Goal: Transaction & Acquisition: Purchase product/service

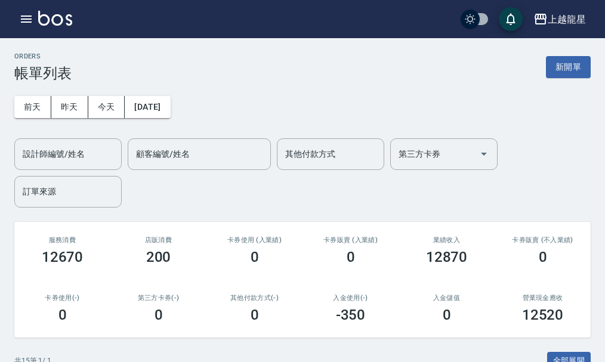
click at [56, 22] on img at bounding box center [55, 18] width 34 height 15
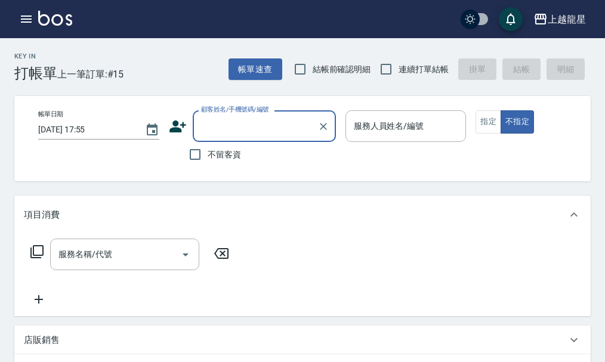
click at [212, 147] on label "不留客資" at bounding box center [212, 154] width 58 height 25
click at [208, 147] on input "不留客資" at bounding box center [195, 154] width 25 height 25
checkbox input "true"
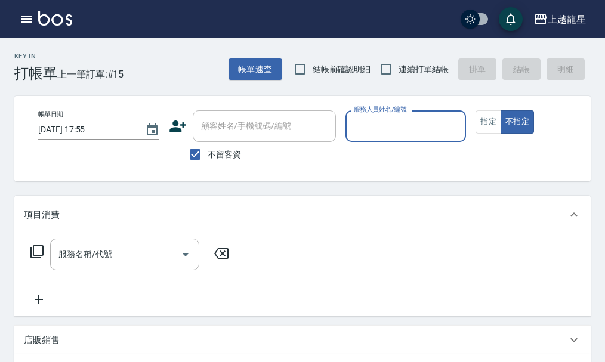
click at [379, 131] on input "服務人員姓名/編號" at bounding box center [406, 126] width 110 height 21
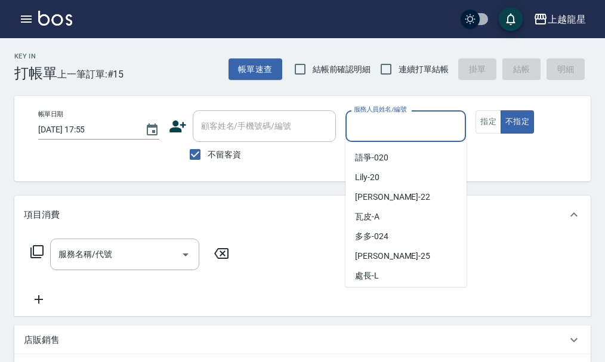
scroll to position [239, 0]
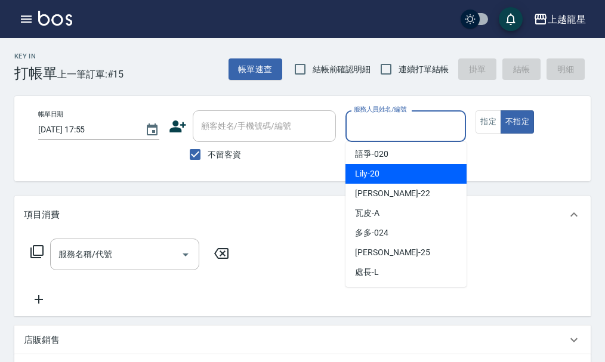
click at [388, 178] on div "Lily -20" at bounding box center [406, 174] width 121 height 20
type input "Lily-20"
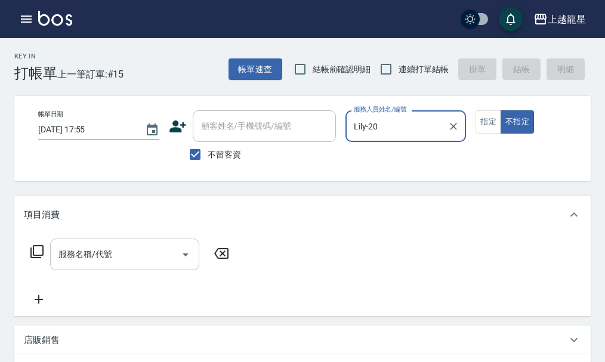
click at [106, 269] on div "服務名稱/代號 服務名稱/代號" at bounding box center [124, 255] width 149 height 32
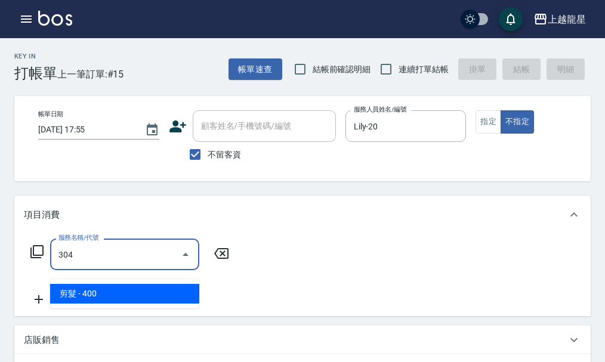
type input "剪髮(304)"
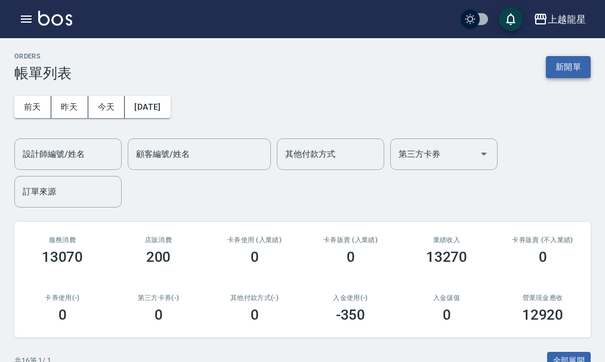
click at [556, 58] on button "新開單" at bounding box center [568, 67] width 45 height 22
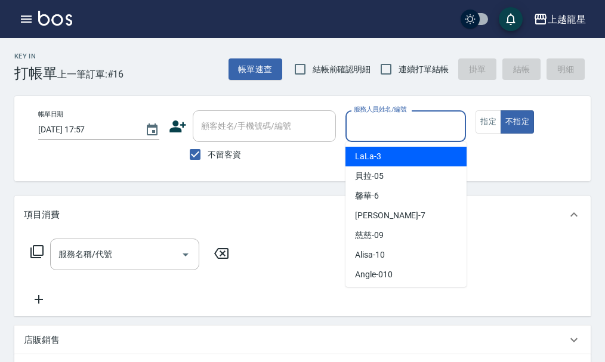
click at [368, 133] on input "服務人員姓名/編號" at bounding box center [406, 126] width 110 height 21
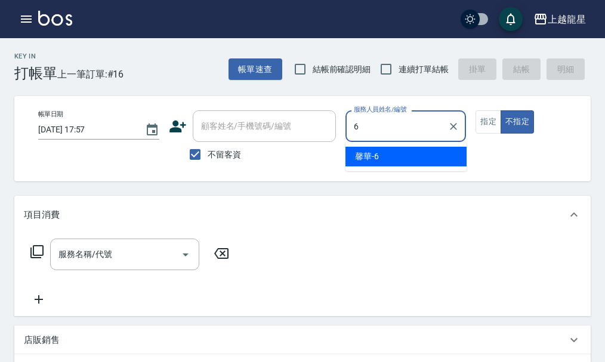
type input "馨華-6"
type button "false"
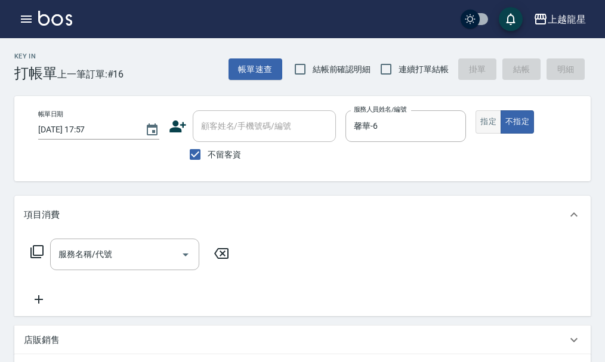
click at [483, 122] on button "指定" at bounding box center [489, 121] width 26 height 23
click at [79, 258] on input "服務名稱/代號" at bounding box center [116, 254] width 121 height 21
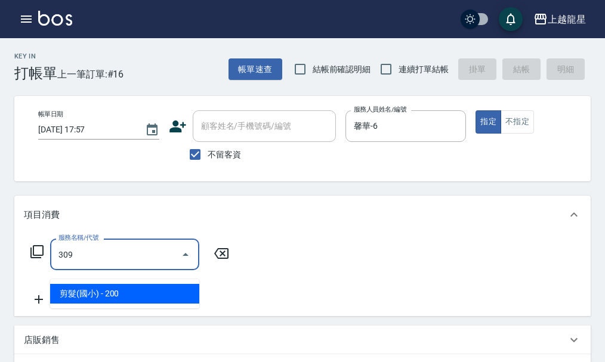
type input "剪髮(國小)(309)"
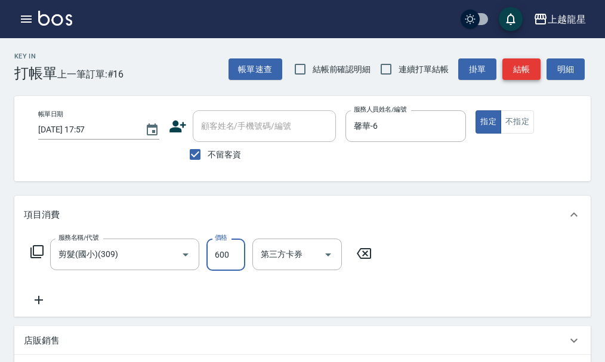
type input "600"
click at [530, 72] on button "結帳" at bounding box center [522, 69] width 38 height 22
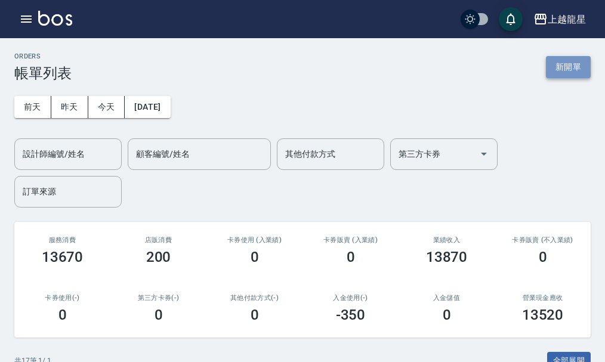
click at [566, 72] on button "新開單" at bounding box center [568, 67] width 45 height 22
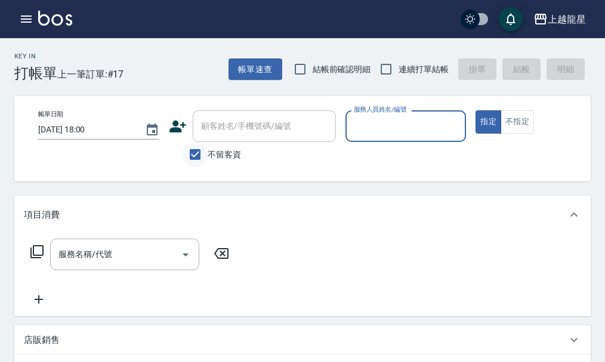
click at [206, 158] on input "不留客資" at bounding box center [195, 154] width 25 height 25
checkbox input "false"
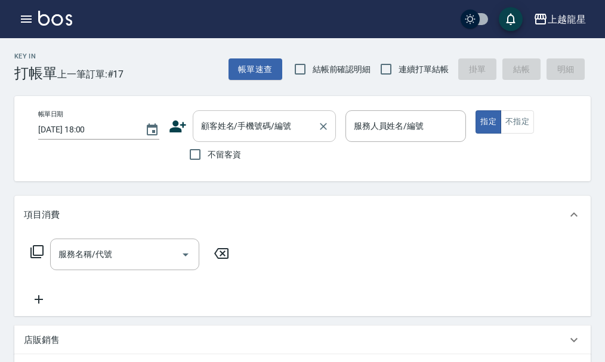
click at [209, 125] on div "顧客姓名/手機號碼/編號 顧客姓名/手機號碼/編號" at bounding box center [264, 126] width 143 height 32
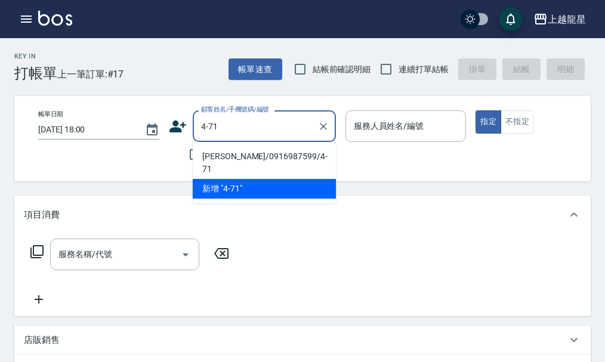
click at [241, 153] on li "[PERSON_NAME]/0916987599/4-71" at bounding box center [264, 163] width 143 height 32
type input "[PERSON_NAME]/0916987599/4-71"
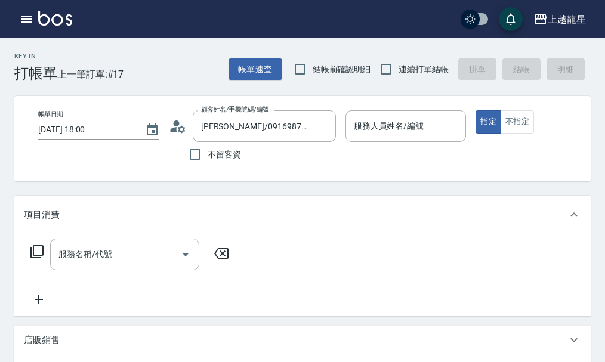
click at [180, 127] on icon at bounding box center [178, 127] width 18 height 18
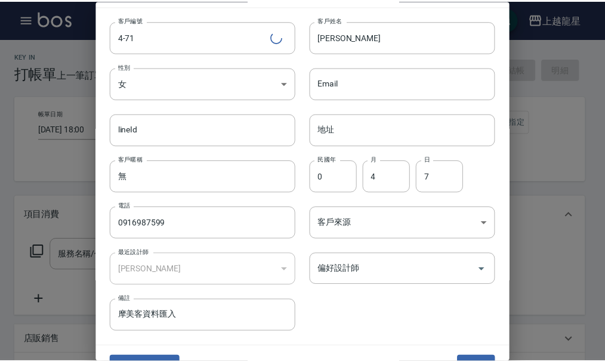
scroll to position [51, 0]
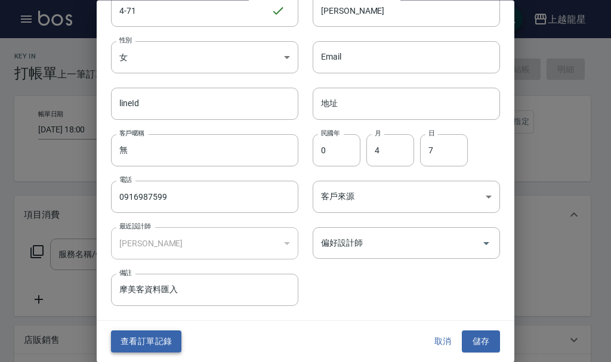
click at [149, 342] on button "查看訂單記錄" at bounding box center [146, 342] width 70 height 22
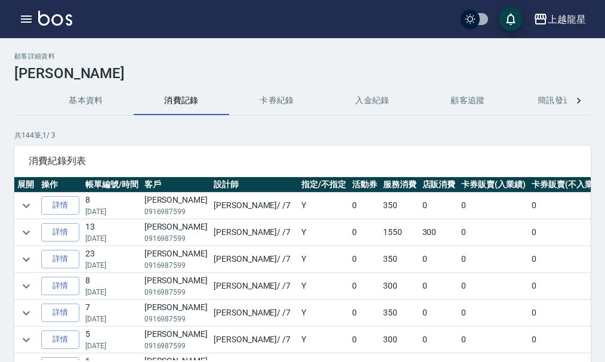
click at [27, 12] on icon "button" at bounding box center [26, 19] width 14 height 14
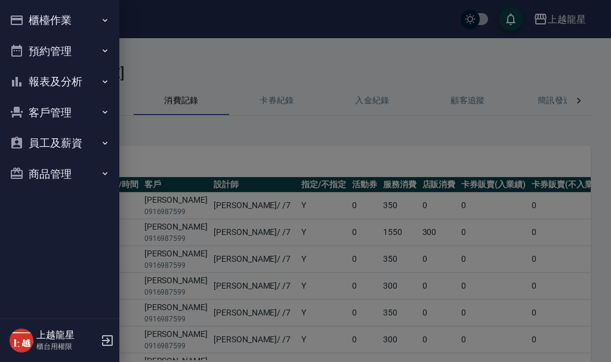
click at [75, 17] on button "櫃檯作業" at bounding box center [60, 20] width 110 height 31
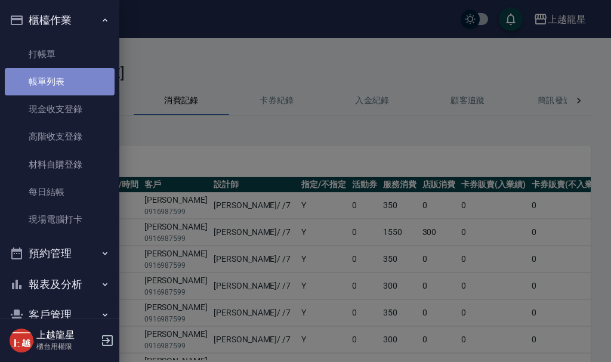
click at [101, 77] on link "帳單列表" at bounding box center [60, 81] width 110 height 27
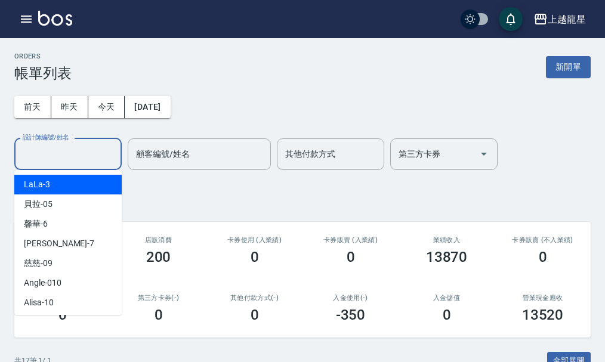
click at [96, 162] on input "設計師編號/姓名" at bounding box center [68, 154] width 97 height 21
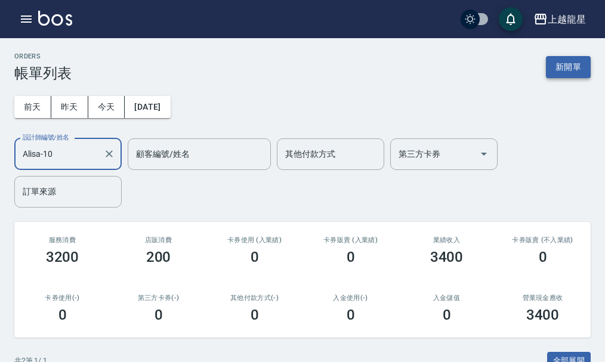
type input "Alisa-10"
click at [572, 74] on button "新開單" at bounding box center [568, 67] width 45 height 22
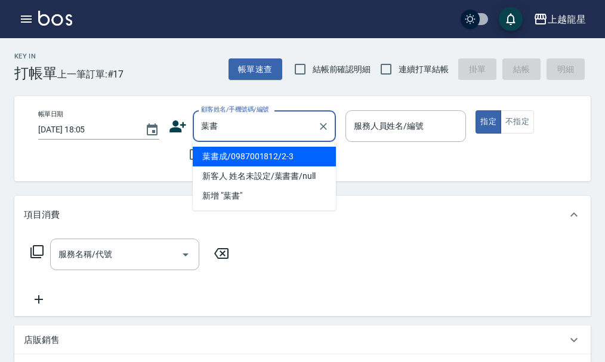
click at [305, 161] on li "葉書成/0987001812/2-3" at bounding box center [264, 157] width 143 height 20
type input "葉書成/0987001812/2-3"
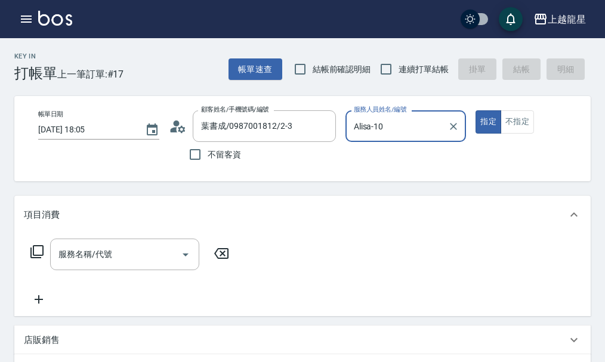
type input "Alisa-10"
click at [114, 265] on input "服務名稱/代號" at bounding box center [116, 254] width 121 height 21
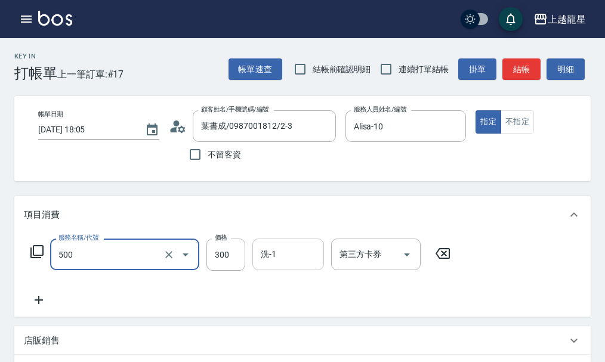
type input "一般洗髮(500)"
click at [282, 265] on input "洗-1" at bounding box center [288, 254] width 61 height 21
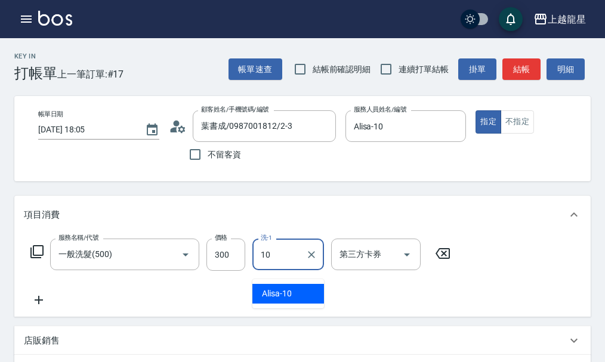
type input "Alisa-10"
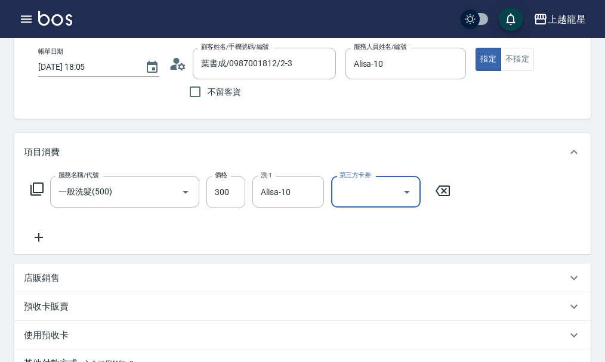
scroll to position [119, 0]
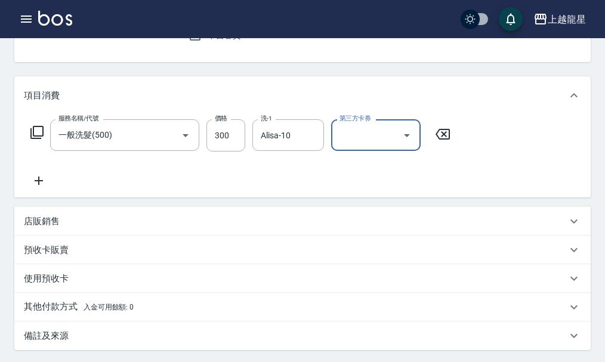
click at [42, 188] on icon at bounding box center [39, 181] width 30 height 14
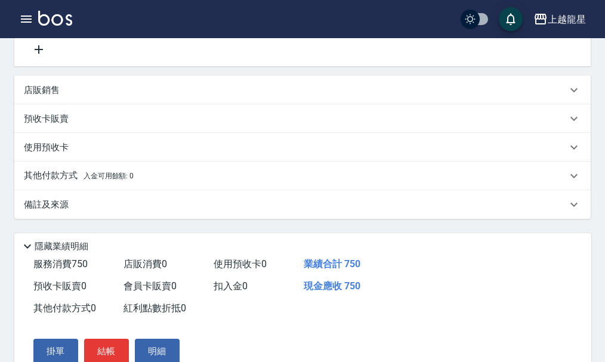
scroll to position [362, 0]
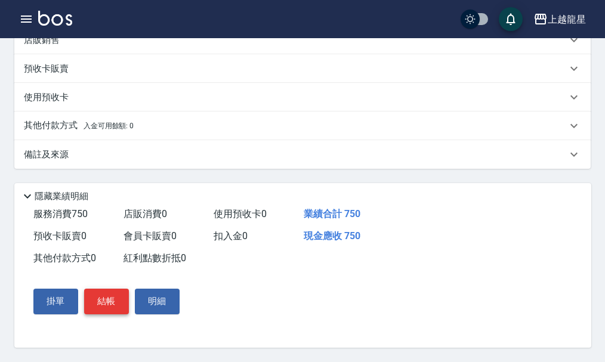
type input "剪髮(303)"
click at [103, 307] on button "結帳" at bounding box center [106, 301] width 45 height 25
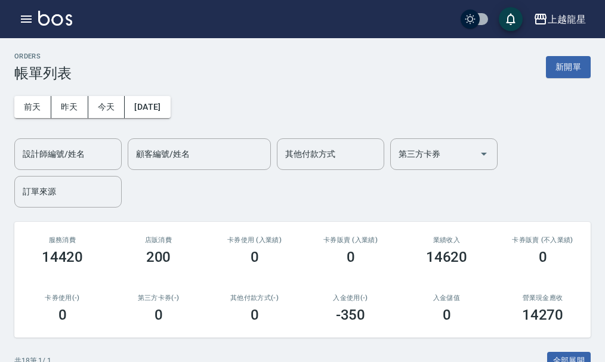
click at [567, 54] on div "ORDERS 帳單列表 新開單" at bounding box center [302, 67] width 577 height 29
click at [573, 69] on button "新開單" at bounding box center [568, 67] width 45 height 22
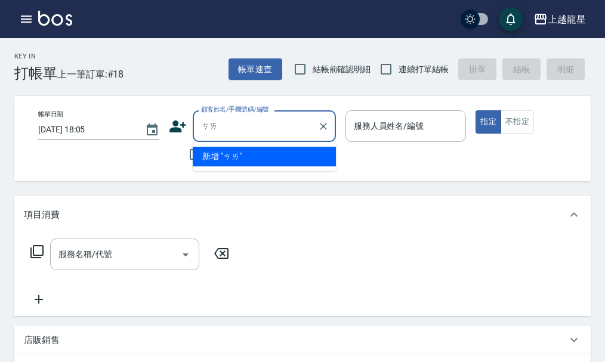
type input "蔡"
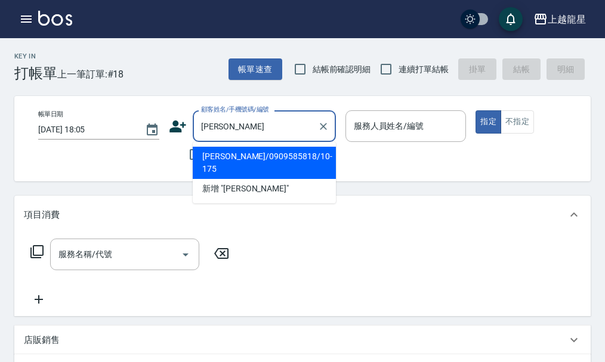
click at [260, 151] on li "[PERSON_NAME]/0909585818/10-175" at bounding box center [264, 163] width 143 height 32
type input "[PERSON_NAME]/0909585818/10-175"
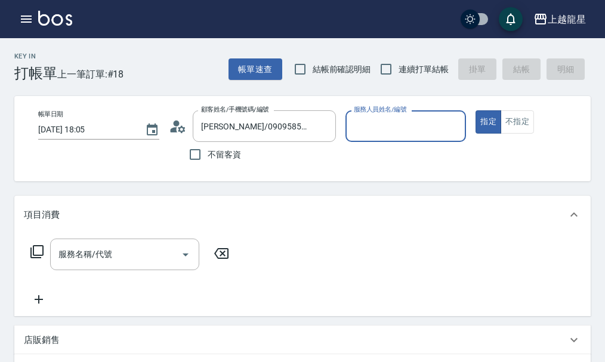
type input "處長-L"
click at [455, 130] on icon "Clear" at bounding box center [454, 127] width 12 height 12
click at [412, 128] on input "服務人員姓名/編號" at bounding box center [406, 126] width 110 height 21
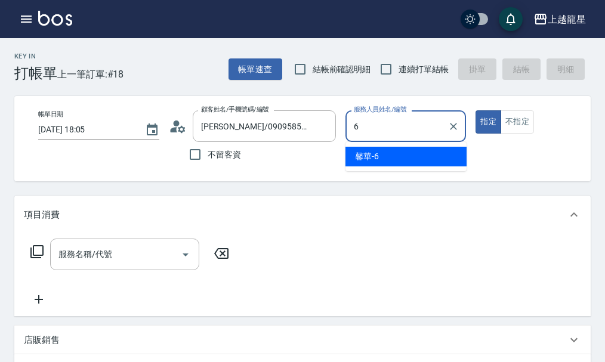
type input "馨華-6"
type button "true"
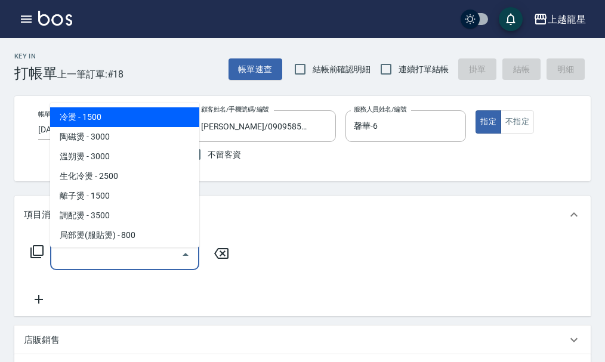
click at [128, 254] on input "服務名稱/代號" at bounding box center [116, 254] width 121 height 21
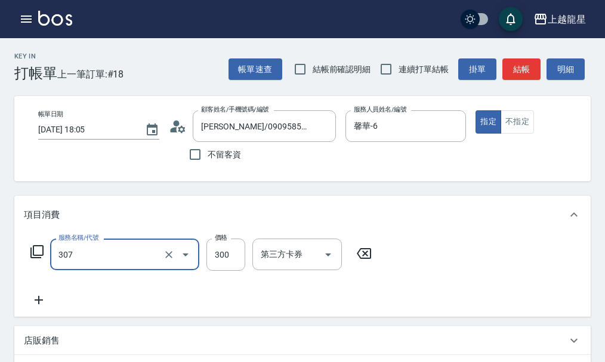
type input "剪髮(高中)(307)"
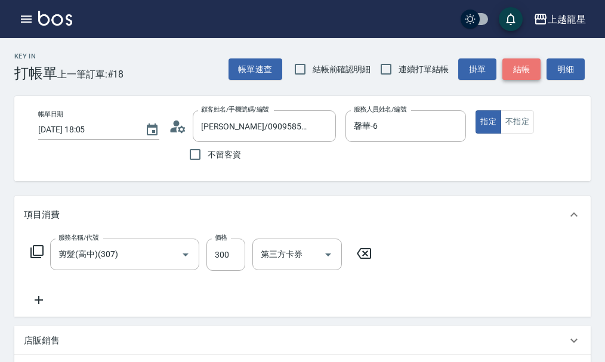
click at [536, 68] on button "結帳" at bounding box center [522, 69] width 38 height 22
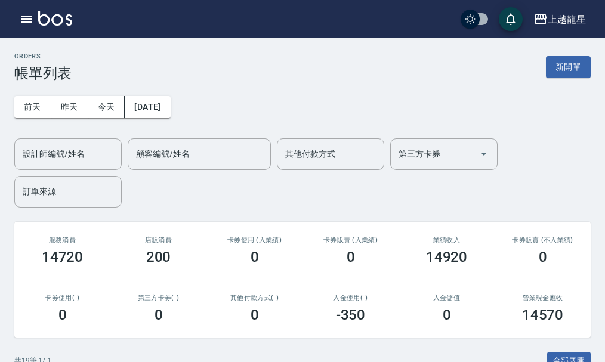
click at [48, 20] on img at bounding box center [55, 18] width 34 height 15
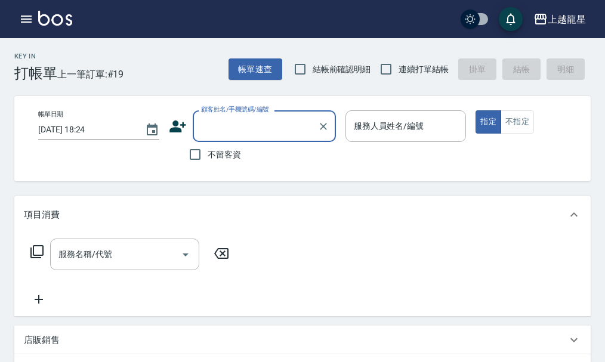
click at [223, 130] on input "顧客姓名/手機號碼/編號" at bounding box center [255, 126] width 115 height 21
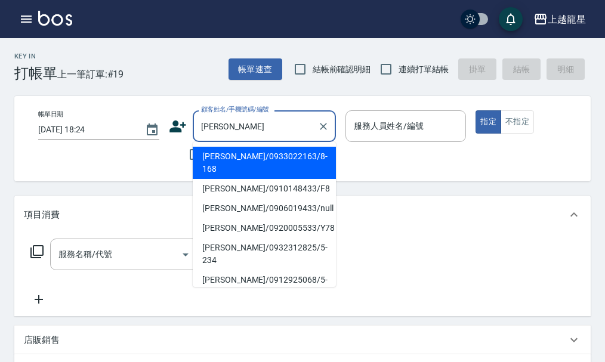
click at [236, 238] on li "[PERSON_NAME]/0932312825/5-234" at bounding box center [264, 254] width 143 height 32
type input "[PERSON_NAME]/0932312825/5-234"
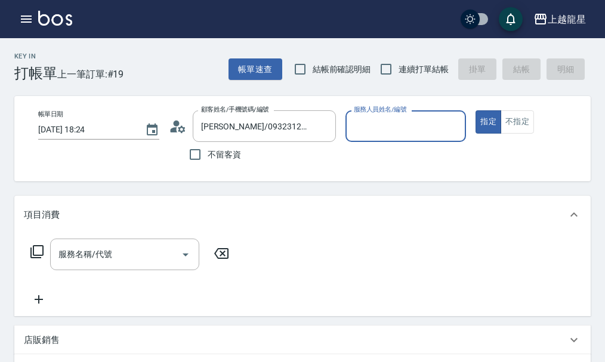
type input "馨華-6"
click at [118, 263] on input "服務名稱/代號" at bounding box center [116, 254] width 121 height 21
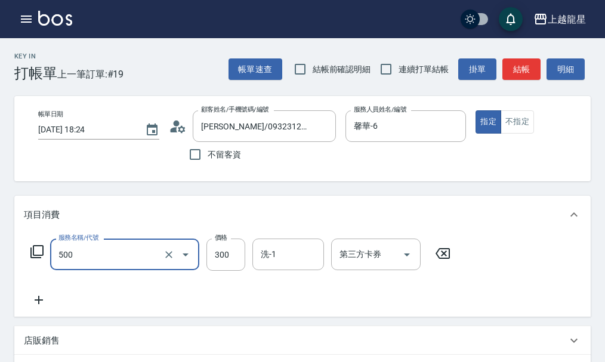
type input "一般洗髮(500)"
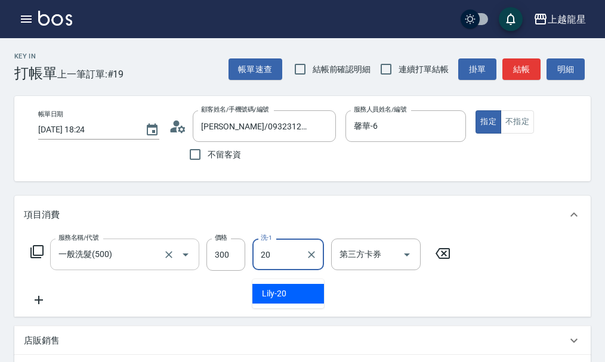
type input "Lily-20"
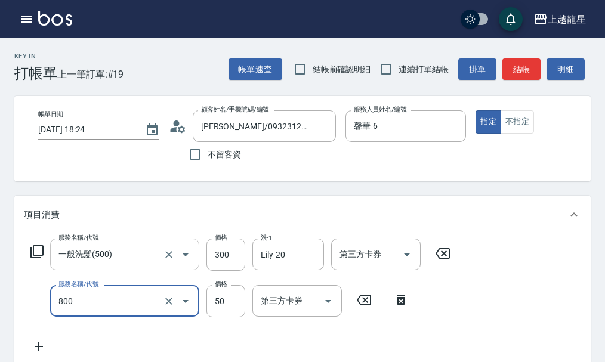
type input "快速修護(800)"
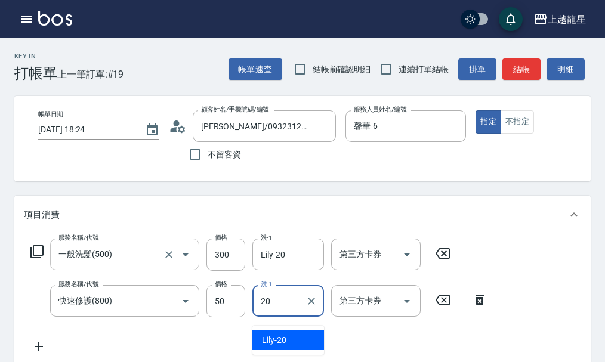
type input "Lily-20"
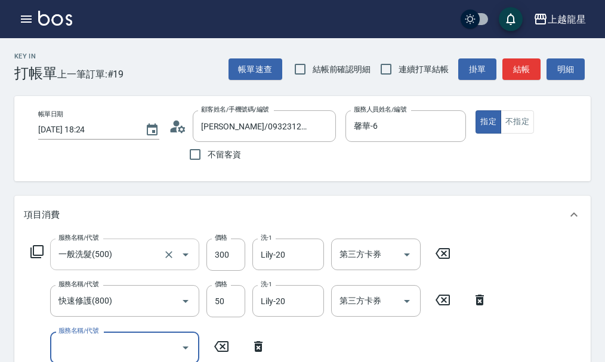
scroll to position [5, 0]
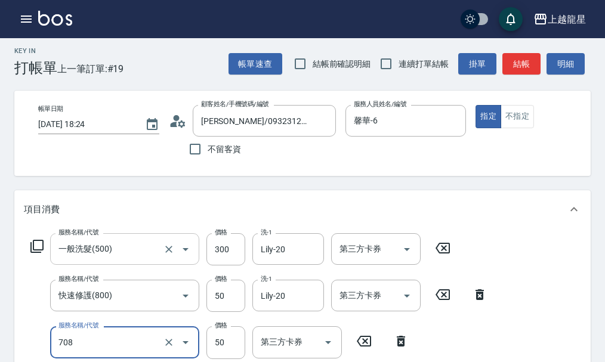
type input "吹捲.造型.包頭(708)"
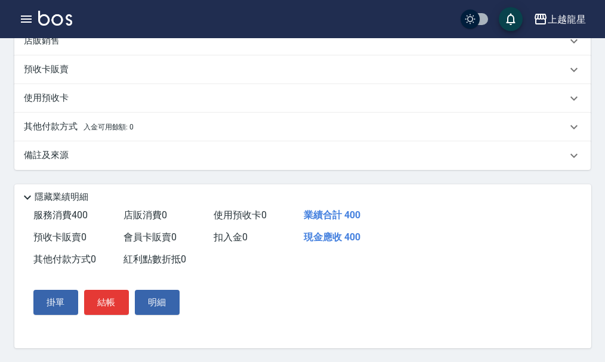
scroll to position [454, 0]
click at [102, 310] on button "結帳" at bounding box center [106, 301] width 45 height 25
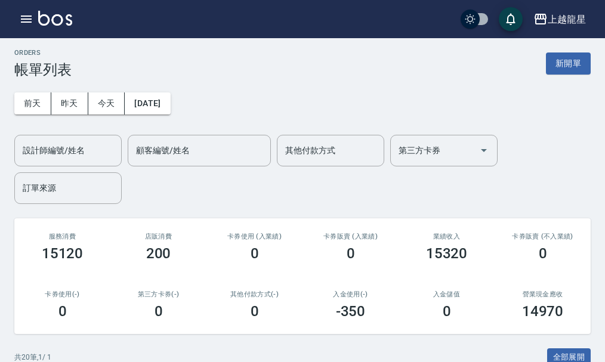
scroll to position [179, 0]
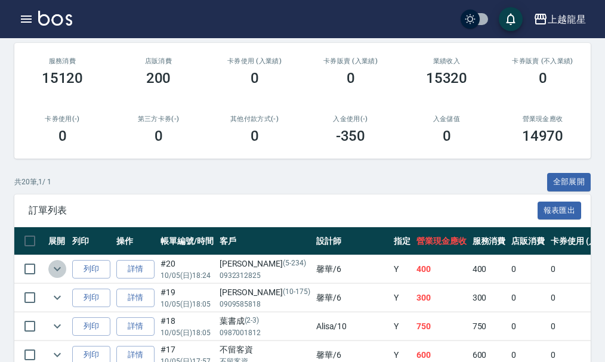
click at [57, 268] on icon "expand row" at bounding box center [57, 269] width 14 height 14
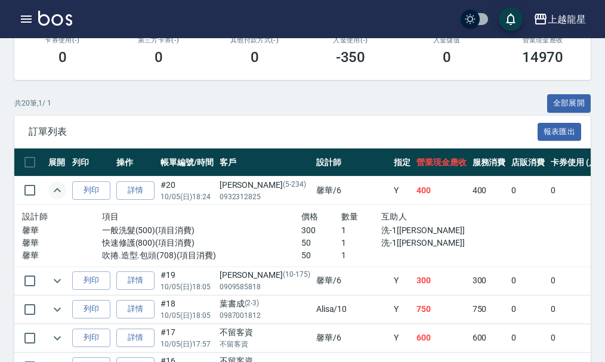
scroll to position [239, 0]
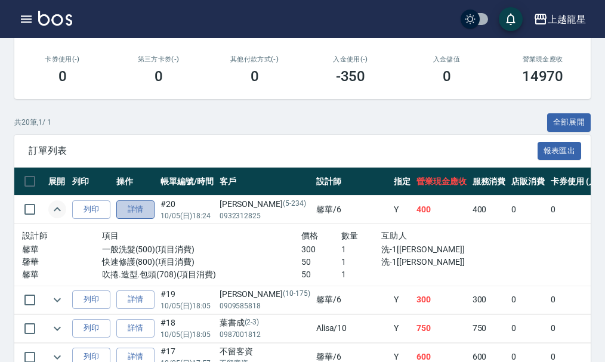
click at [124, 204] on link "詳情" at bounding box center [135, 210] width 38 height 19
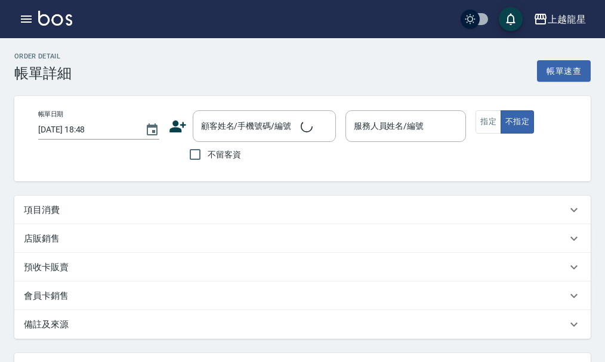
type input "[DATE] 18:24"
type input "馨華-6"
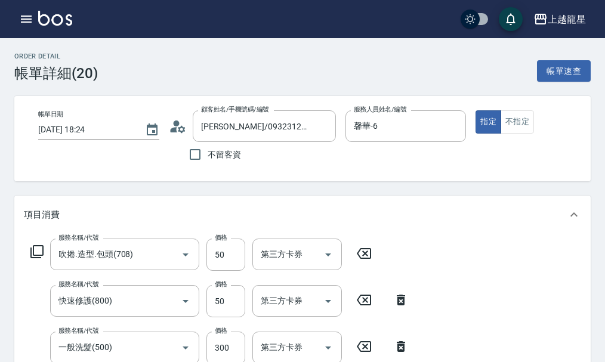
type input "[PERSON_NAME]/0932312825/5-234"
type input "吹捲.造型.包頭(708)"
type input "快速修護(800)"
type input "一般洗髮(500)"
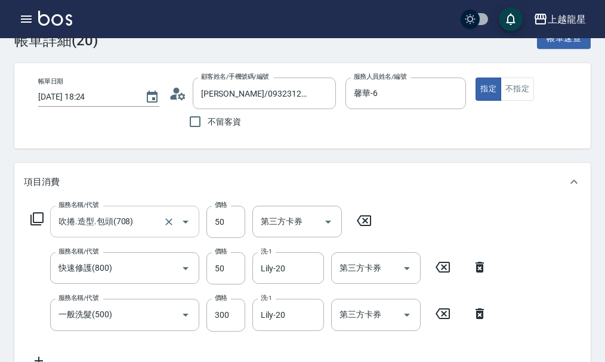
scroll to position [60, 0]
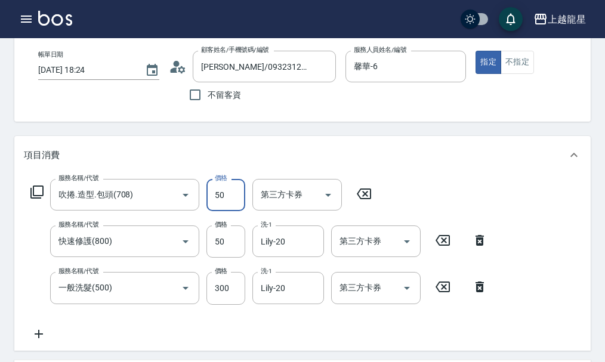
click at [235, 205] on input "50" at bounding box center [226, 195] width 39 height 32
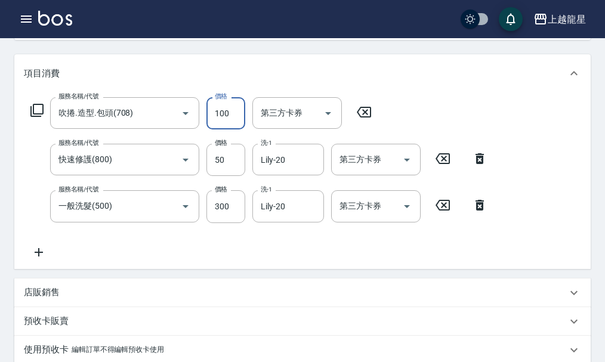
scroll to position [298, 0]
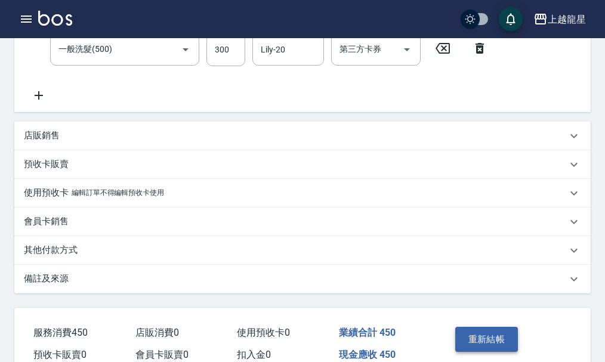
type input "100"
click at [500, 352] on button "重新結帳" at bounding box center [486, 339] width 63 height 25
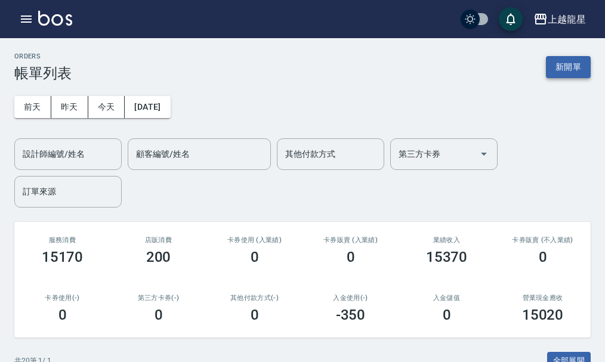
click at [590, 63] on button "新開單" at bounding box center [568, 67] width 45 height 22
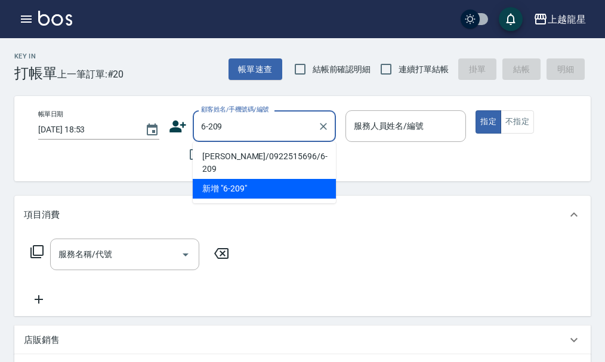
click at [244, 154] on li "[PERSON_NAME]/0922515696/6-209" at bounding box center [264, 163] width 143 height 32
type input "[PERSON_NAME]/0922515696/6-209"
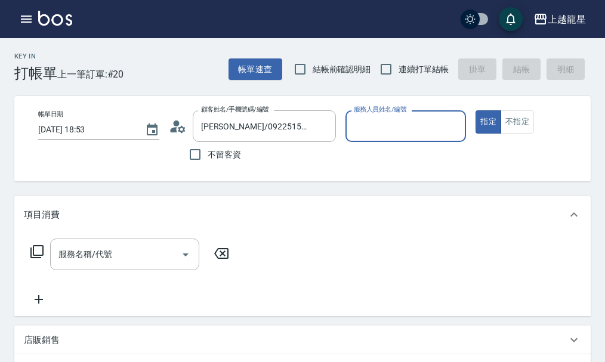
type input "雅君-7"
click at [134, 253] on input "服務名稱/代號" at bounding box center [116, 254] width 121 height 21
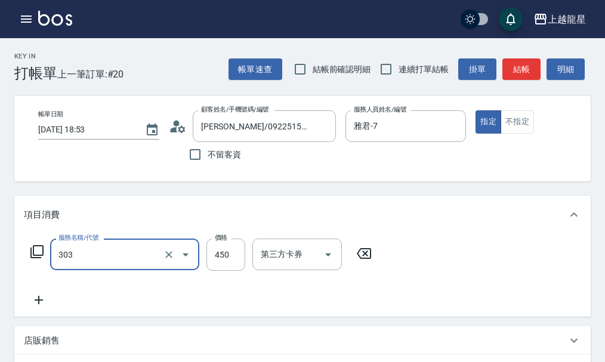
type input "剪髮(303)"
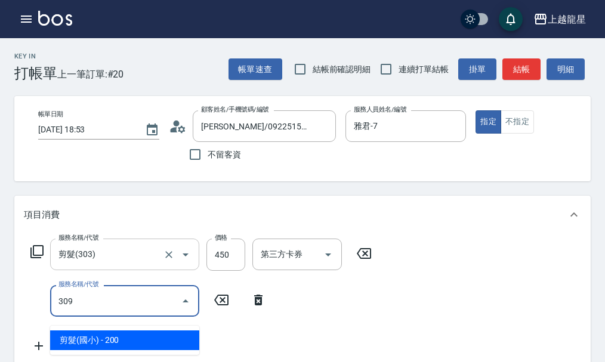
type input "剪髮(國小)(309)"
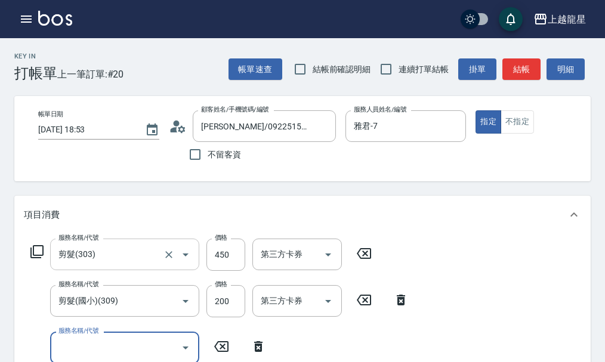
scroll to position [5, 0]
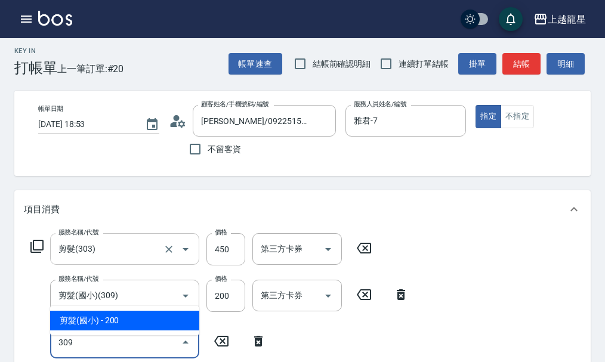
type input "剪髮(國小)(309)"
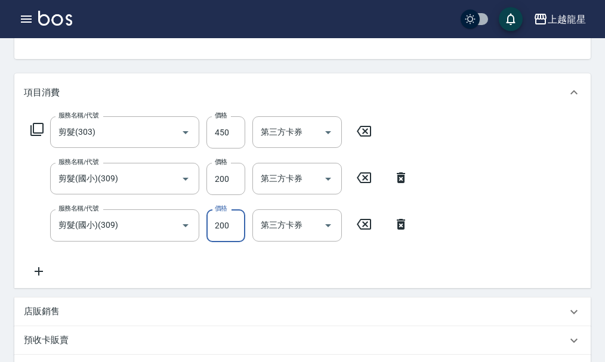
scroll to position [11, 0]
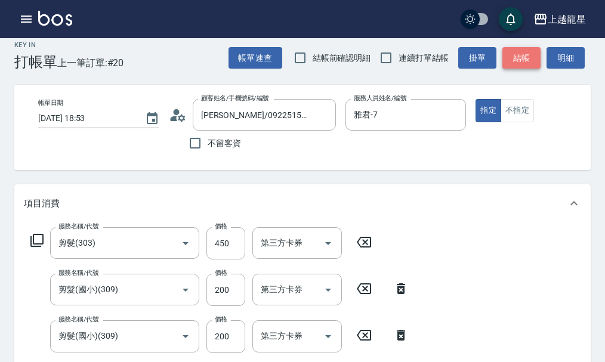
click at [523, 62] on button "結帳" at bounding box center [522, 58] width 38 height 22
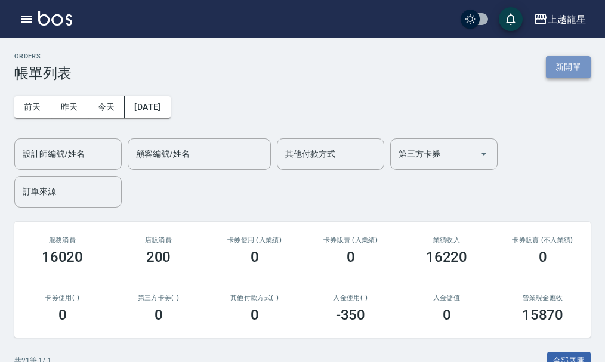
click at [568, 58] on button "新開單" at bounding box center [568, 67] width 45 height 22
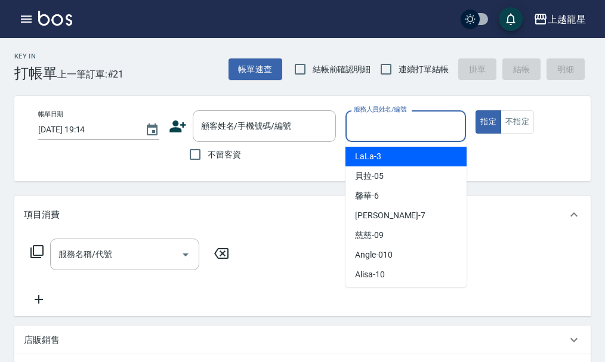
click at [369, 124] on div "服務人員姓名/編號 服務人員姓名/編號" at bounding box center [406, 126] width 121 height 32
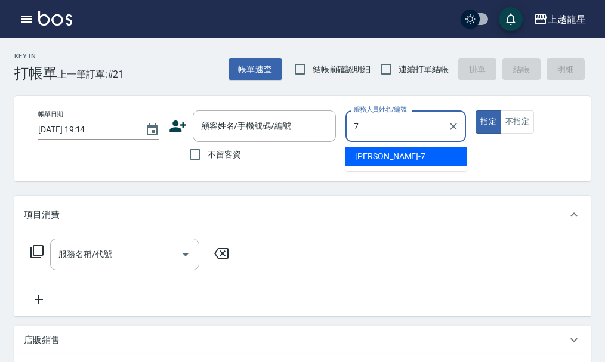
type input "雅君-7"
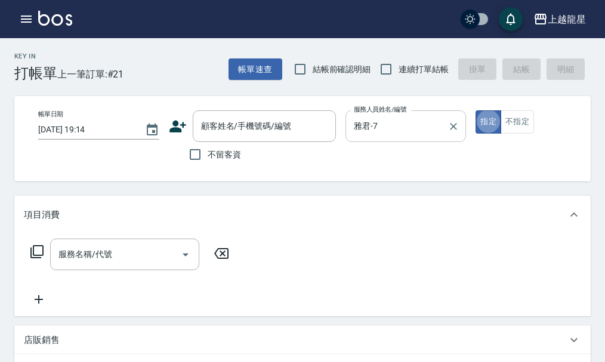
type button "true"
click at [512, 127] on button "不指定" at bounding box center [517, 121] width 33 height 23
click at [106, 260] on div "服務名稱/代號 服務名稱/代號" at bounding box center [124, 255] width 149 height 32
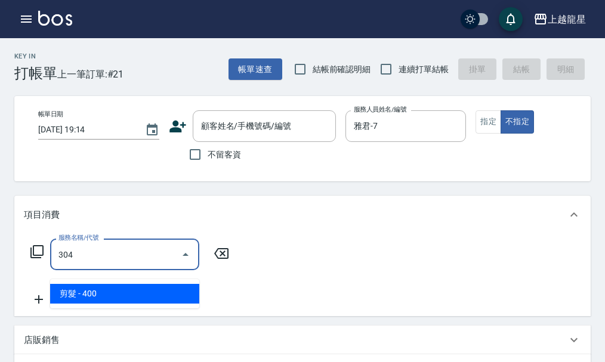
type input "剪髮(304)"
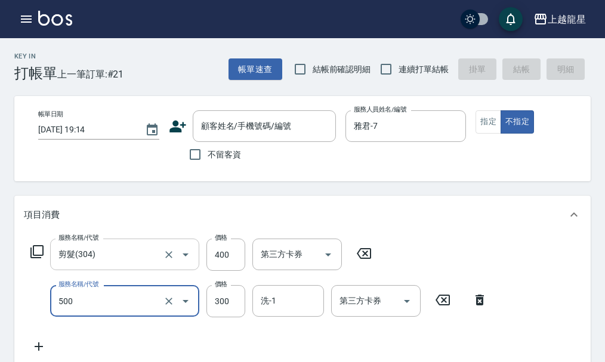
type input "一般洗髮(500)"
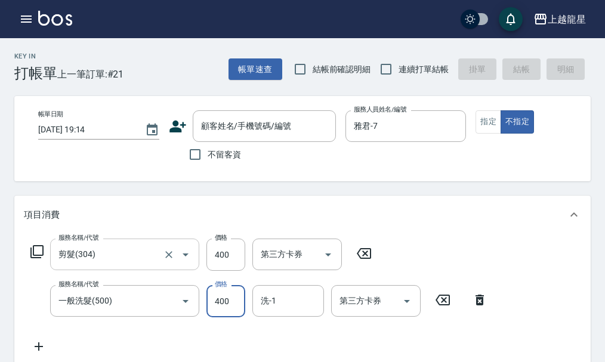
type input "400"
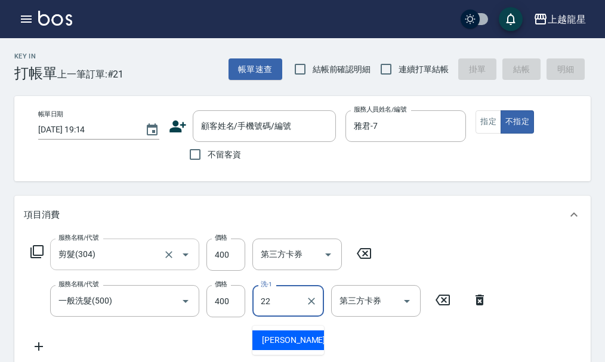
type input "[PERSON_NAME]-22"
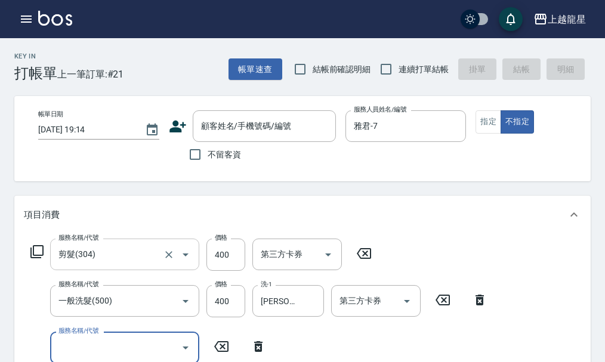
scroll to position [5, 0]
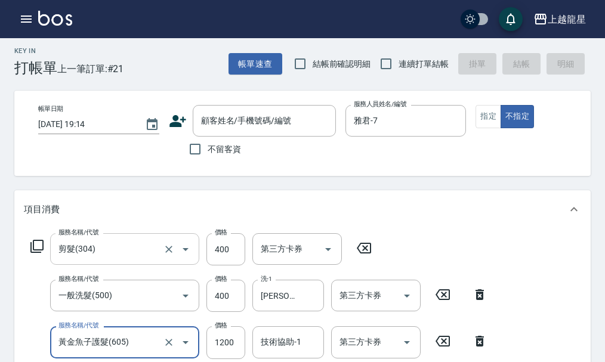
type input "黃金魚子護髮(605)"
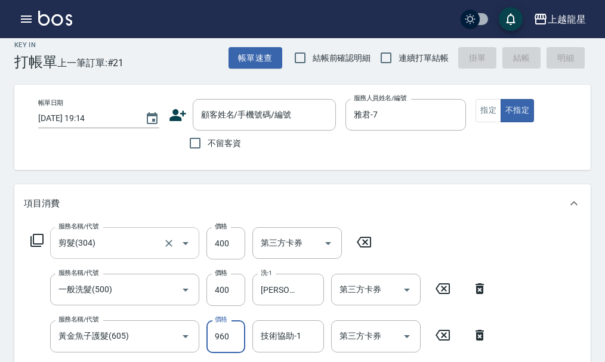
type input "960"
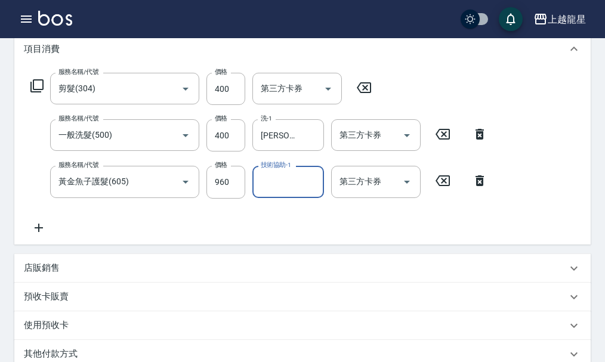
scroll to position [50, 0]
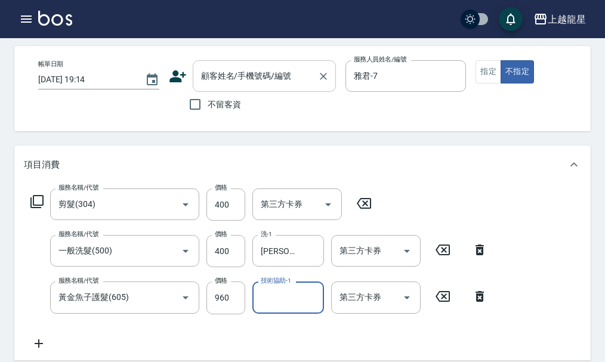
click at [221, 79] on input "顧客姓名/手機號碼/編號" at bounding box center [255, 76] width 115 height 21
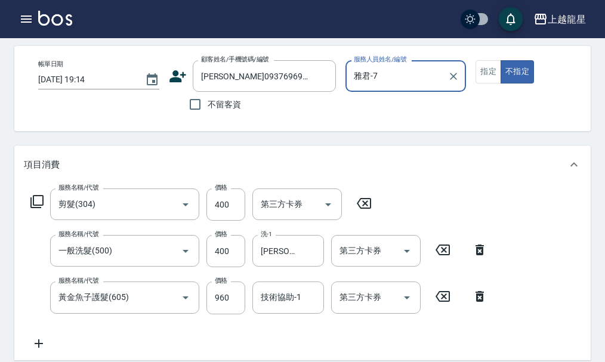
type input "[PERSON_NAME]0937696908"
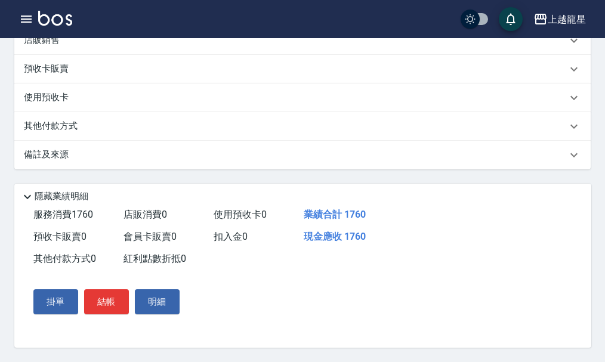
scroll to position [408, 0]
click at [101, 306] on button "結帳" at bounding box center [106, 301] width 45 height 25
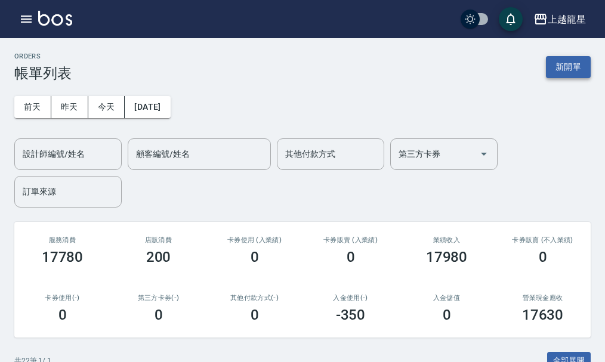
click at [577, 65] on button "新開單" at bounding box center [568, 67] width 45 height 22
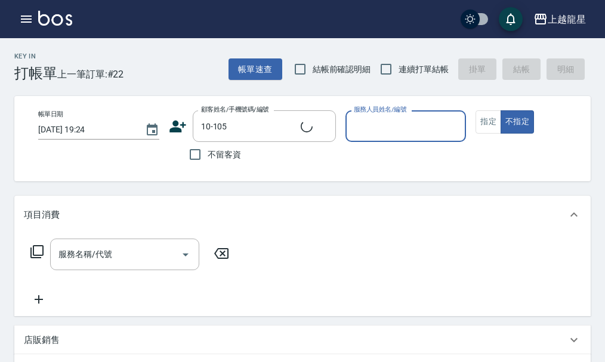
type input "[PERSON_NAME]/0987066033/10-105"
type input "Alisa-10"
click at [494, 125] on button "指定" at bounding box center [489, 121] width 26 height 23
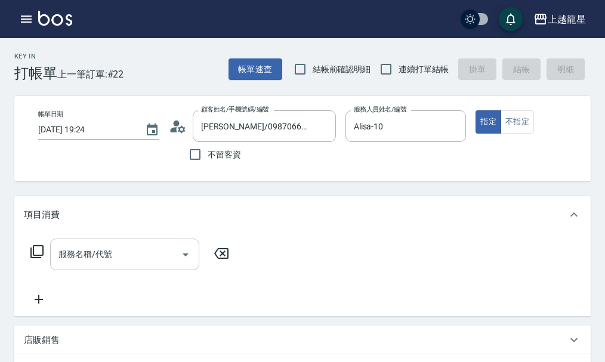
click at [80, 265] on input "服務名稱/代號" at bounding box center [116, 254] width 121 height 21
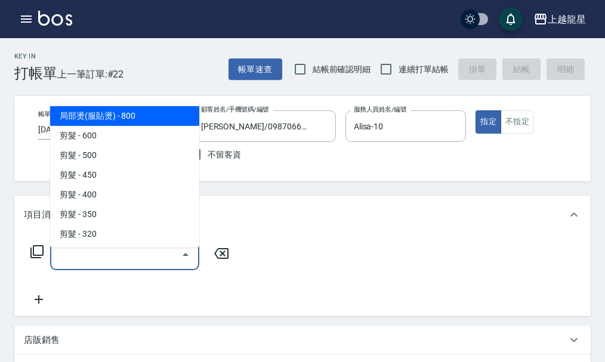
scroll to position [239, 0]
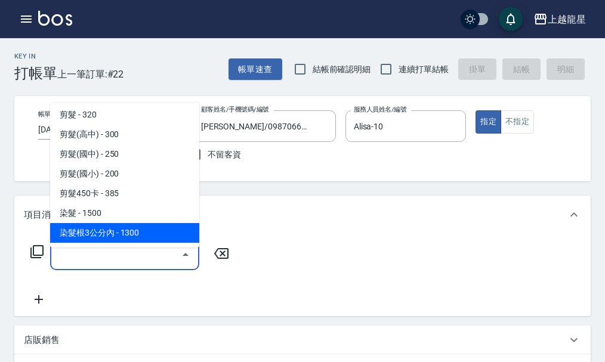
click at [168, 230] on span "染髮根3公分內 - 1300" at bounding box center [124, 233] width 149 height 20
type input "染髮根3公分內(401)"
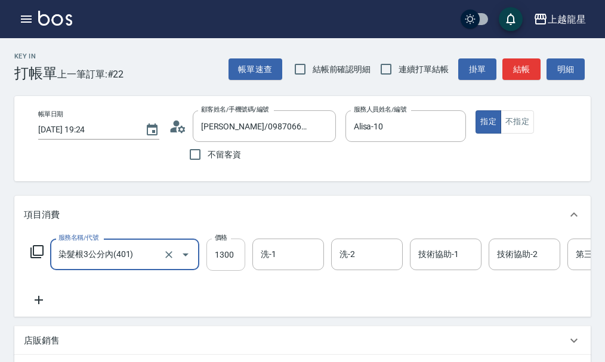
click at [227, 271] on input "1300" at bounding box center [226, 255] width 39 height 32
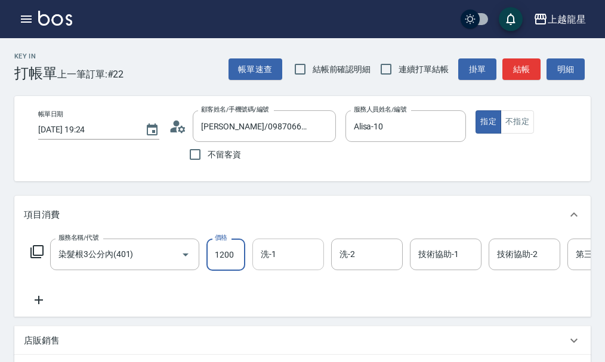
type input "1200"
click at [270, 265] on input "洗-1" at bounding box center [288, 254] width 61 height 21
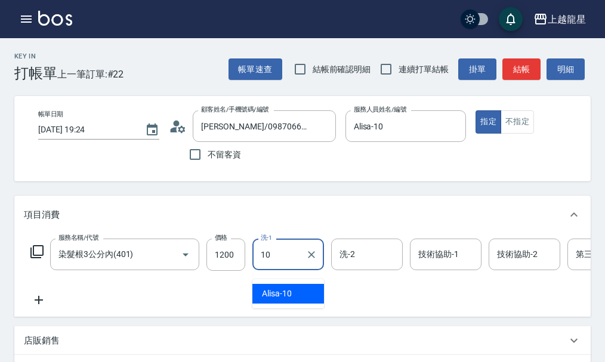
type input "Alisa-10"
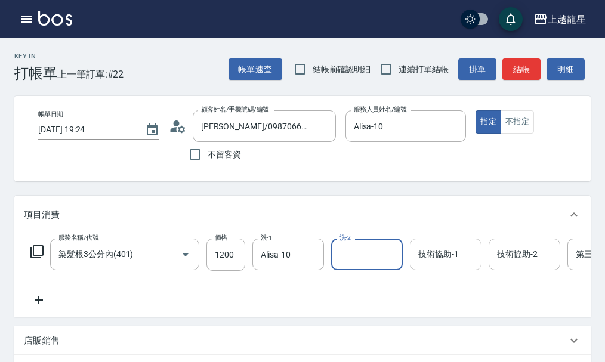
click at [461, 265] on input "技術協助-1" at bounding box center [445, 254] width 61 height 21
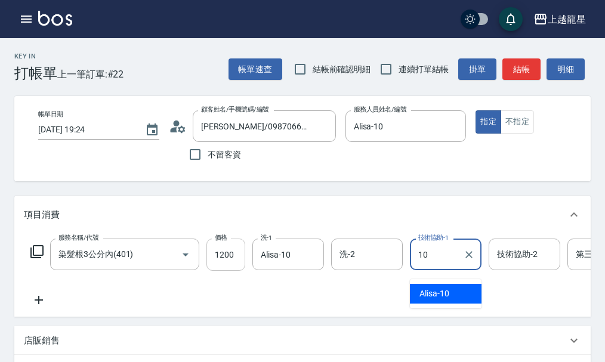
type input "Alisa-10"
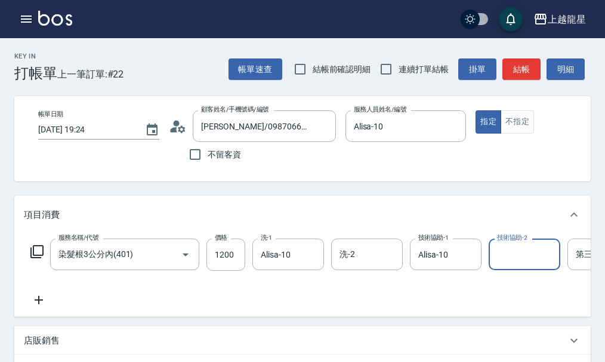
click at [39, 304] on icon at bounding box center [39, 300] width 8 height 8
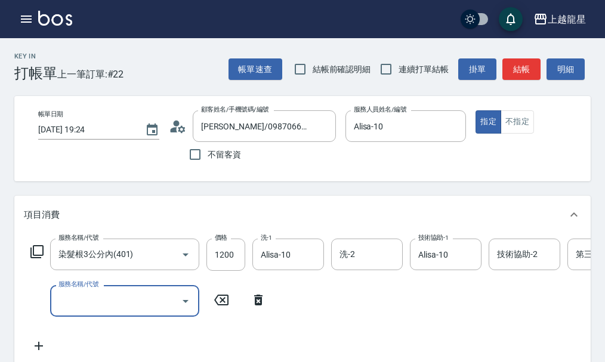
click at [259, 306] on icon at bounding box center [258, 300] width 8 height 11
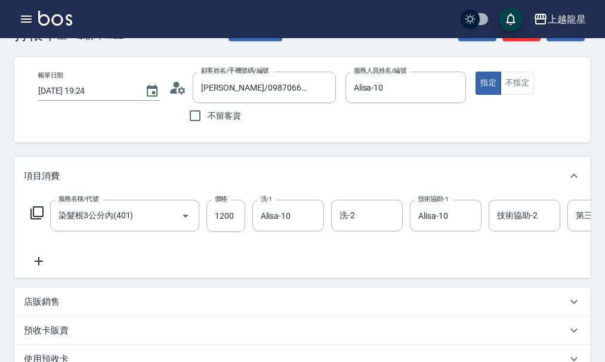
scroll to position [119, 0]
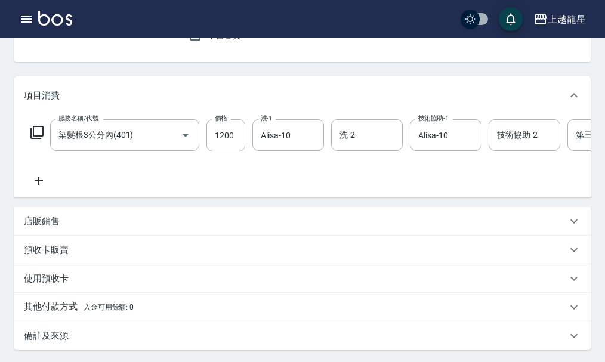
click at [94, 228] on div "店販銷售" at bounding box center [295, 221] width 543 height 13
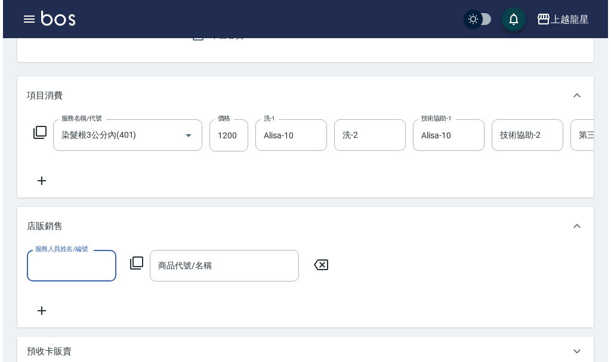
scroll to position [0, 0]
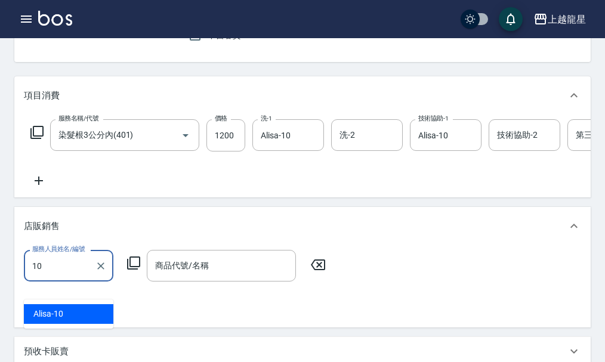
type input "Alisa-10"
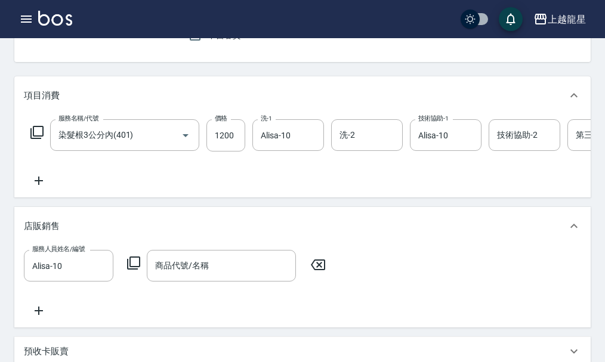
click at [130, 270] on icon at bounding box center [133, 263] width 13 height 13
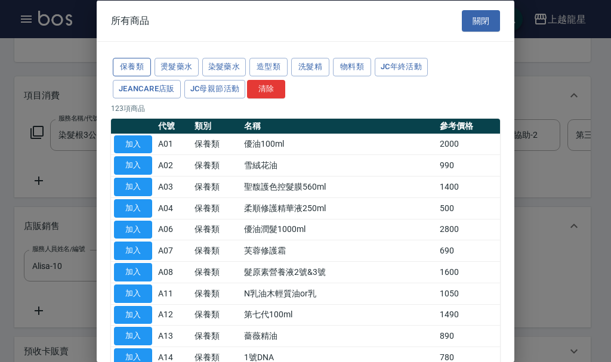
click at [150, 66] on button "保養類" at bounding box center [132, 67] width 38 height 19
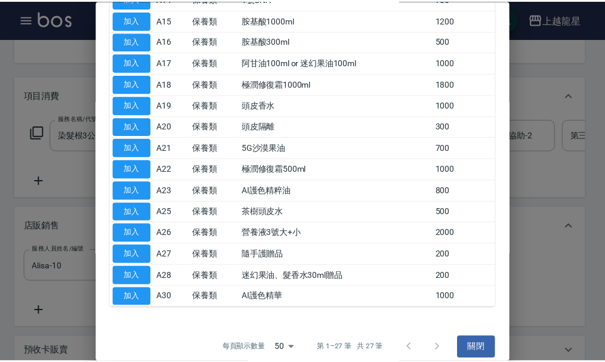
scroll to position [370, 0]
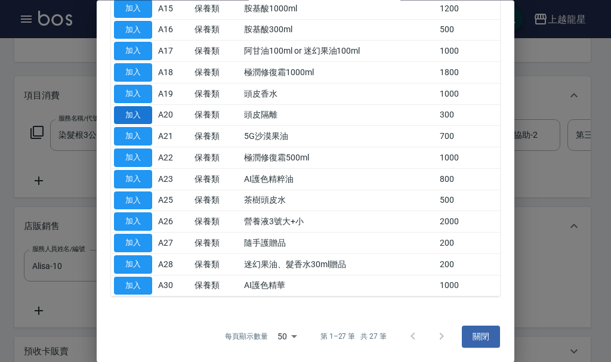
click at [130, 113] on button "加入" at bounding box center [133, 115] width 38 height 19
type input "頭皮隔離"
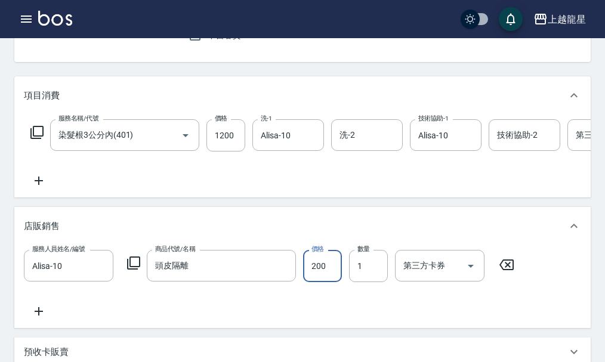
type input "200"
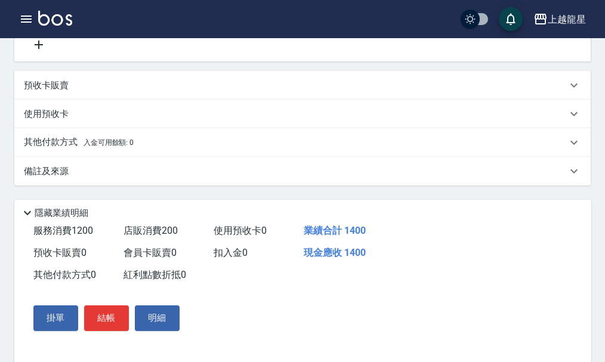
scroll to position [426, 0]
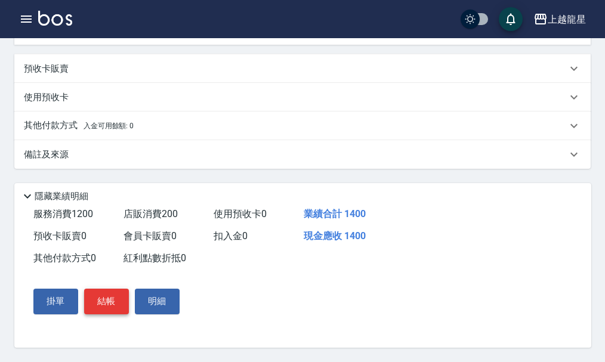
click at [119, 298] on button "結帳" at bounding box center [106, 301] width 45 height 25
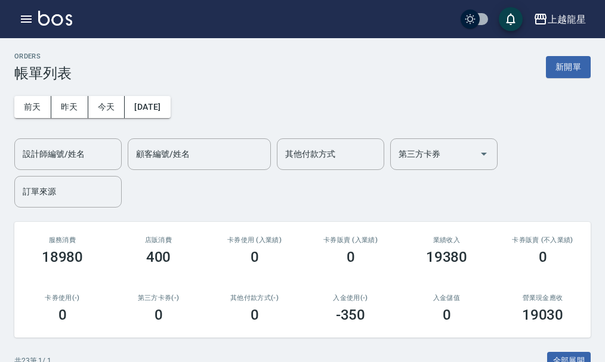
click at [67, 22] on img at bounding box center [55, 18] width 34 height 15
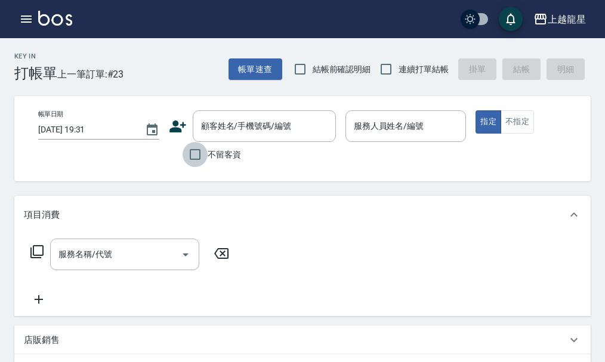
click at [205, 155] on input "不留客資" at bounding box center [195, 154] width 25 height 25
checkbox input "true"
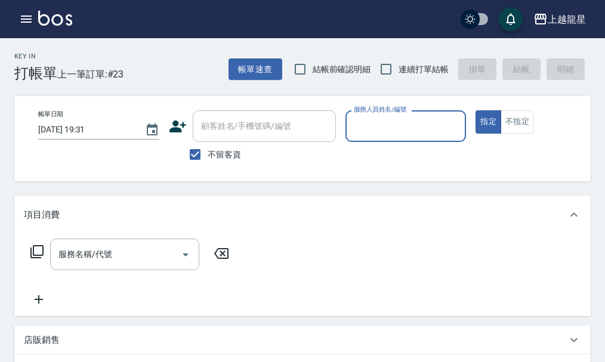
click at [375, 125] on input "服務人員姓名/編號" at bounding box center [406, 126] width 110 height 21
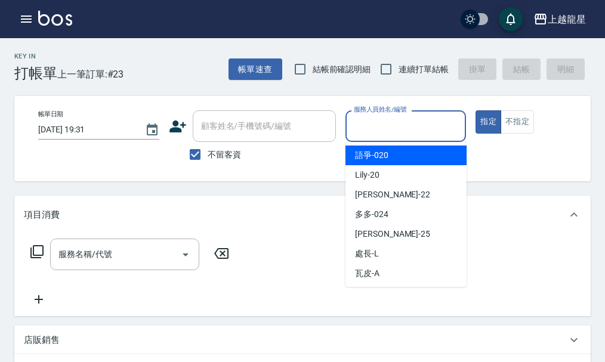
scroll to position [239, 0]
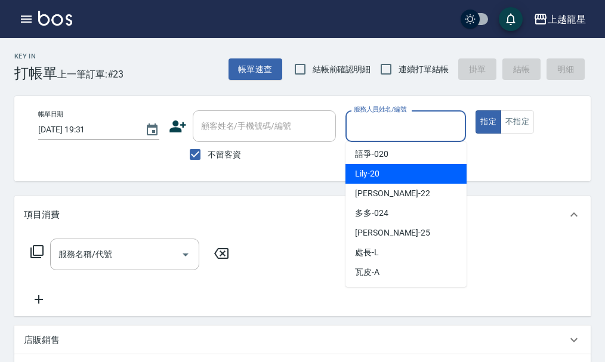
click at [379, 177] on span "Lily -20" at bounding box center [367, 174] width 24 height 13
type input "Lily-20"
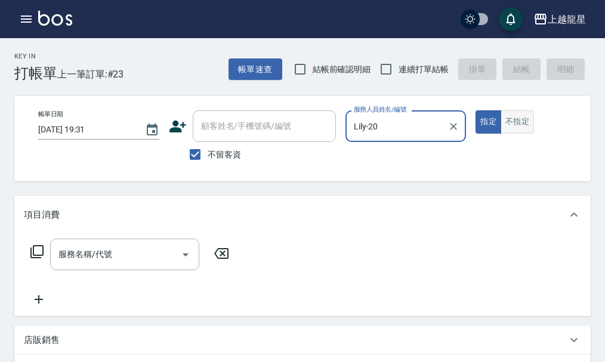
click at [511, 130] on button "不指定" at bounding box center [517, 121] width 33 height 23
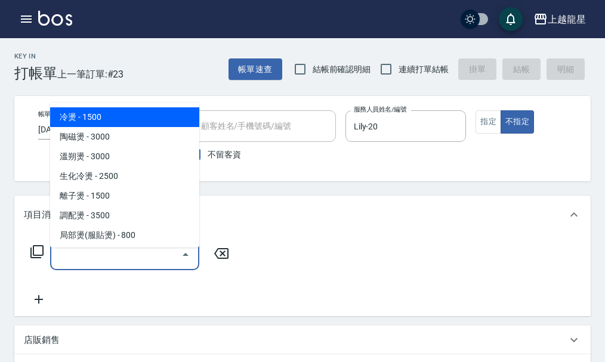
click at [136, 265] on input "服務名稱/代號" at bounding box center [116, 254] width 121 height 21
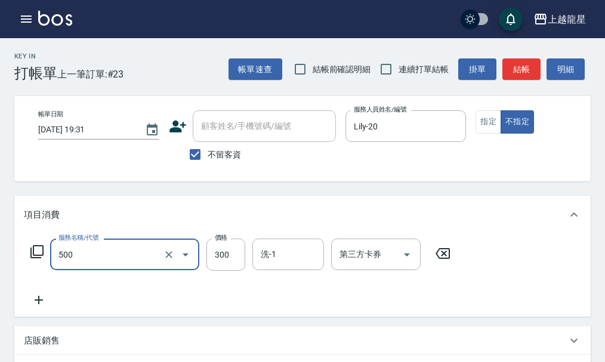
type input "一般洗髮(500)"
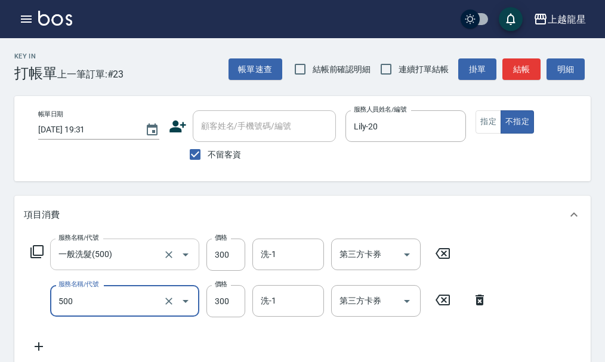
type input "一般洗髮(500)"
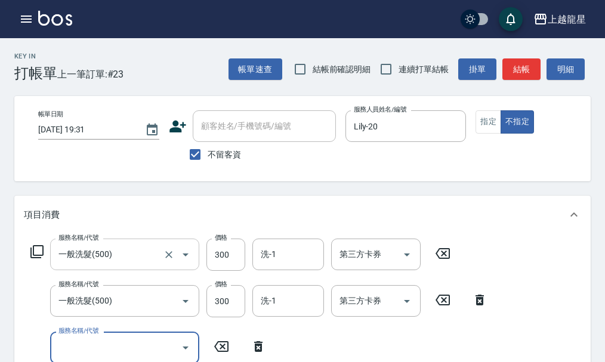
scroll to position [5, 0]
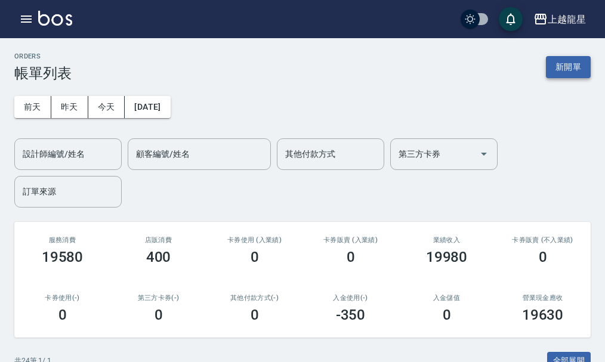
click at [563, 74] on button "新開單" at bounding box center [568, 67] width 45 height 22
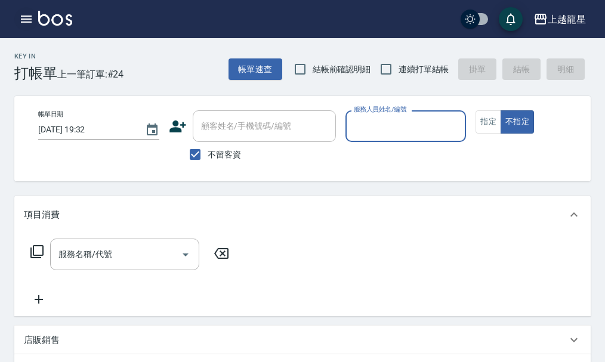
click at [26, 19] on icon "button" at bounding box center [26, 19] width 11 height 7
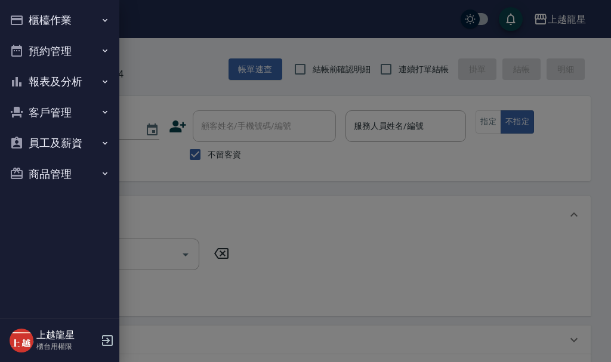
click at [266, 188] on div at bounding box center [305, 181] width 611 height 362
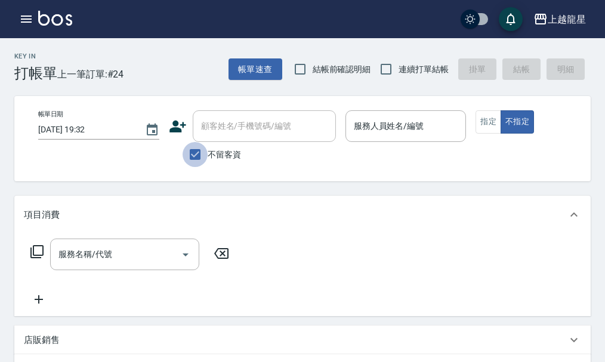
click at [187, 155] on input "不留客資" at bounding box center [195, 154] width 25 height 25
checkbox input "false"
click at [221, 133] on input "顧客姓名/手機號碼/編號" at bounding box center [255, 126] width 115 height 21
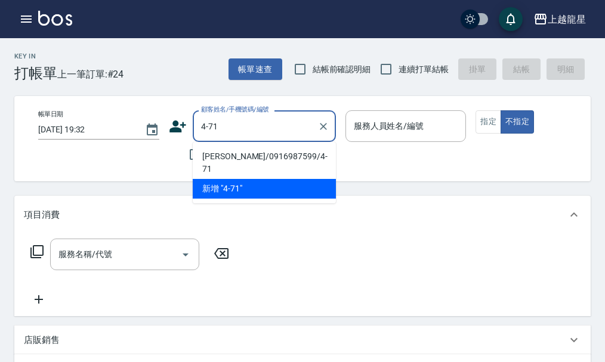
click at [227, 155] on li "[PERSON_NAME]/0916987599/4-71" at bounding box center [264, 163] width 143 height 32
type input "[PERSON_NAME]/0916987599/4-71"
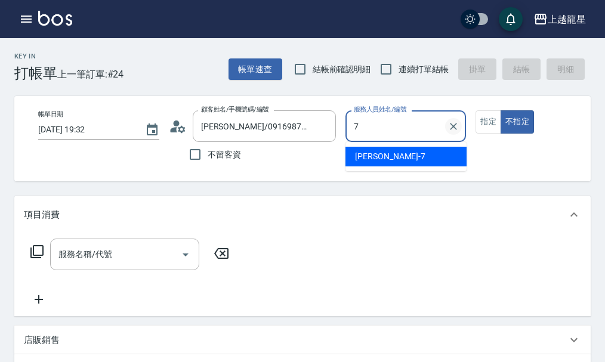
type input "雅君-7"
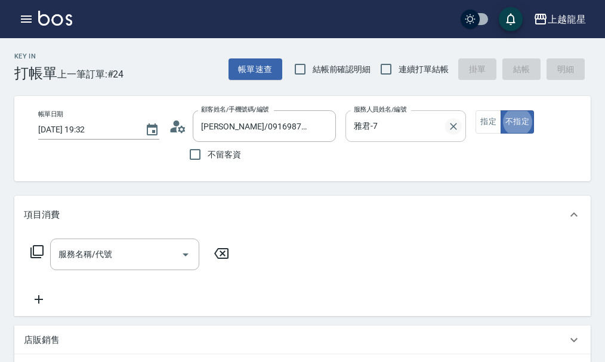
type button "false"
click at [492, 122] on button "指定" at bounding box center [489, 121] width 26 height 23
click at [118, 265] on input "服務名稱/代號" at bounding box center [116, 254] width 121 height 21
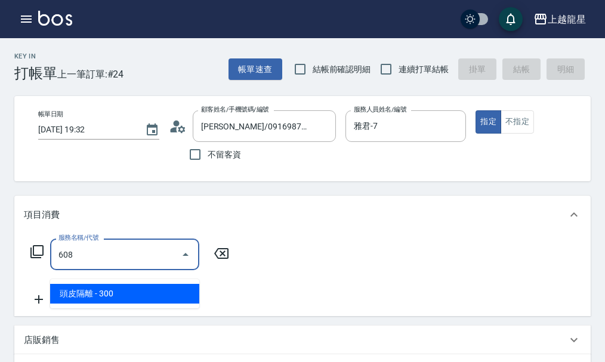
type input "頭皮隔離(608)"
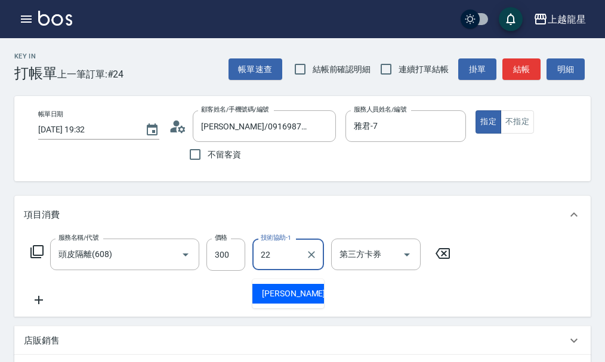
type input "[PERSON_NAME]-22"
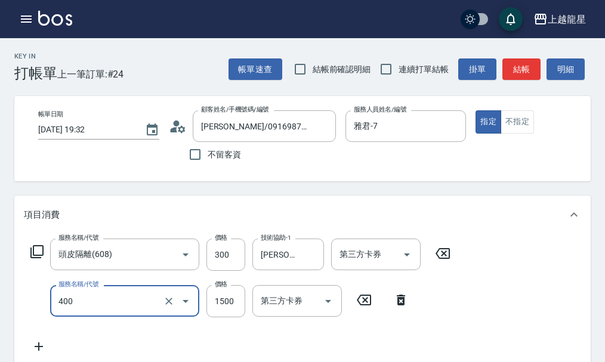
type input "染髮(400)"
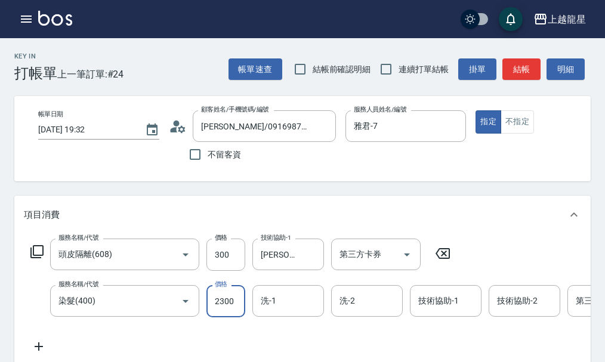
type input "2300"
type input "[PERSON_NAME]-22"
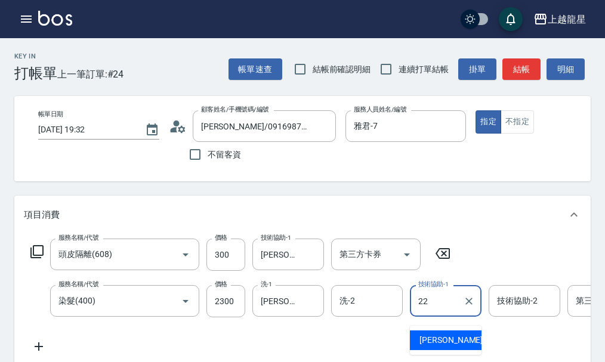
type input "[PERSON_NAME]-22"
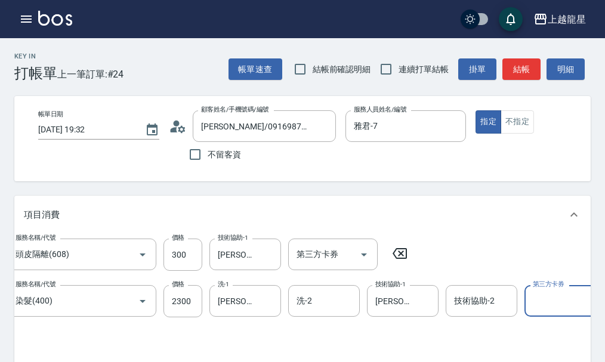
scroll to position [5, 0]
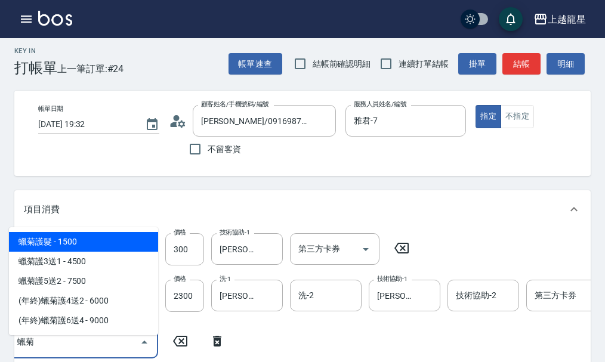
click at [92, 239] on span "蠟菊護髮 - 1500" at bounding box center [83, 242] width 149 height 20
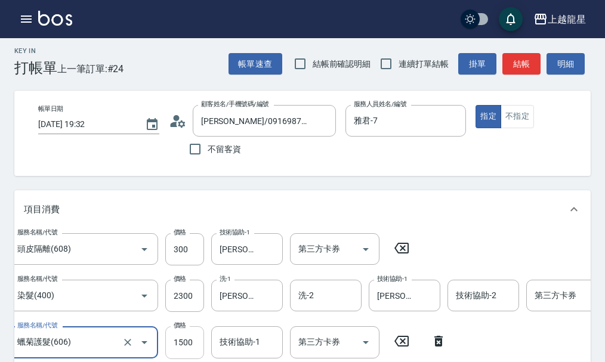
type input "蠟菊護髮(606)"
click at [183, 349] on input "1500" at bounding box center [184, 342] width 39 height 32
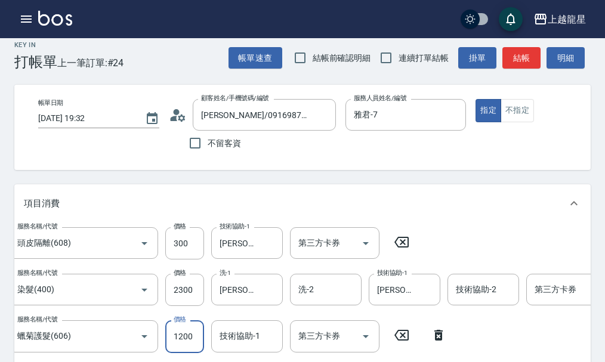
type input "1200"
type input "[PERSON_NAME]-22"
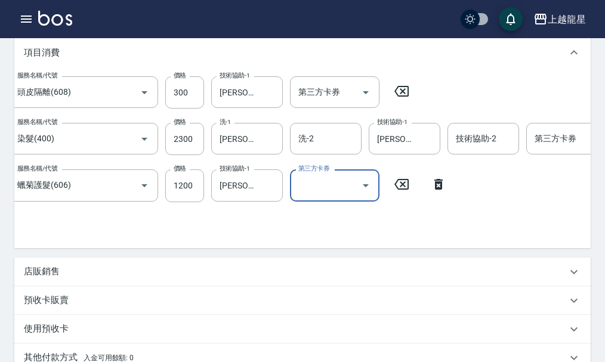
scroll to position [250, 0]
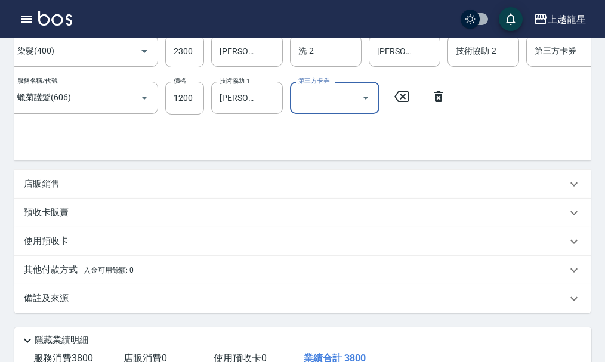
click at [70, 190] on div "店販銷售" at bounding box center [295, 184] width 543 height 13
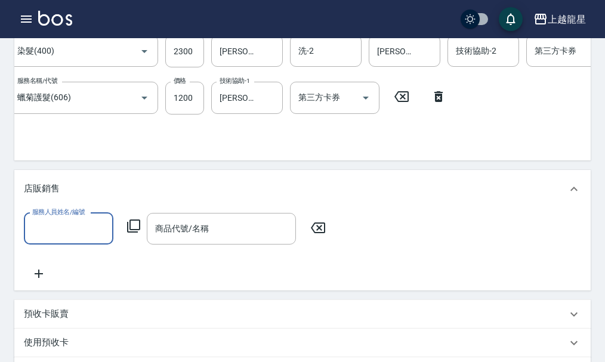
scroll to position [0, 0]
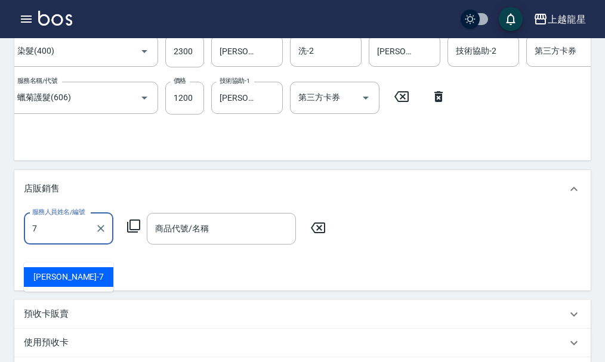
type input "雅君-7"
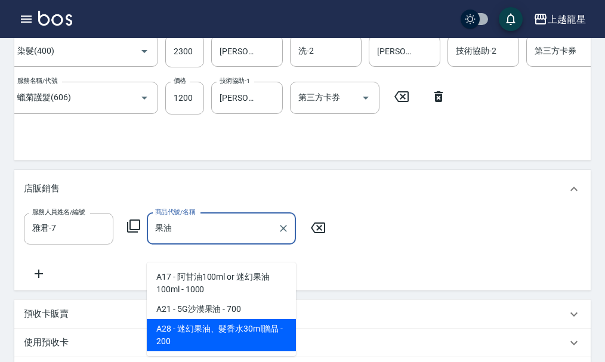
type input "果油"
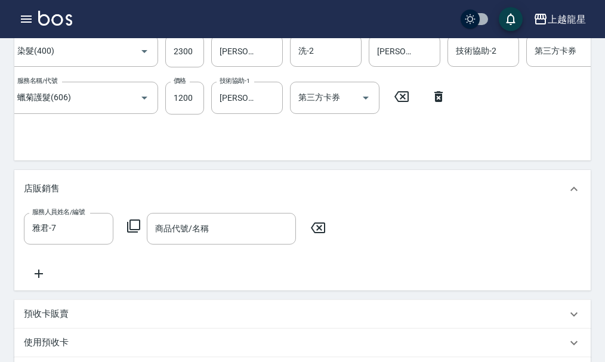
click at [235, 321] on div "預收卡販賣" at bounding box center [295, 314] width 543 height 13
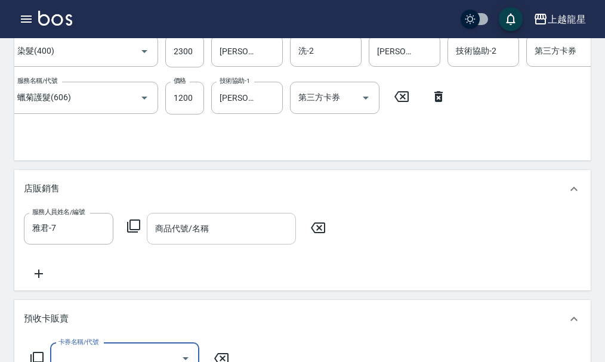
click at [207, 239] on input "商品代號/名稱" at bounding box center [221, 228] width 138 height 21
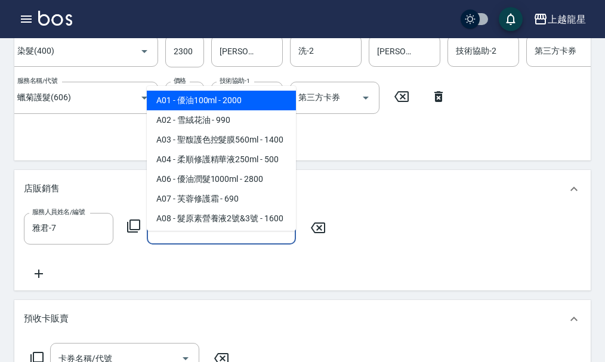
type input "ㄇ"
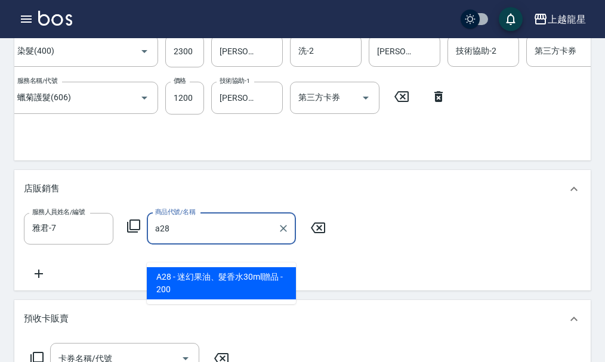
type input "迷幻果油、髮香水30ml贈品"
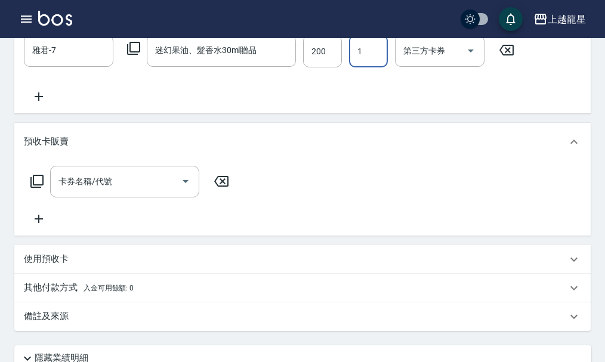
scroll to position [608, 0]
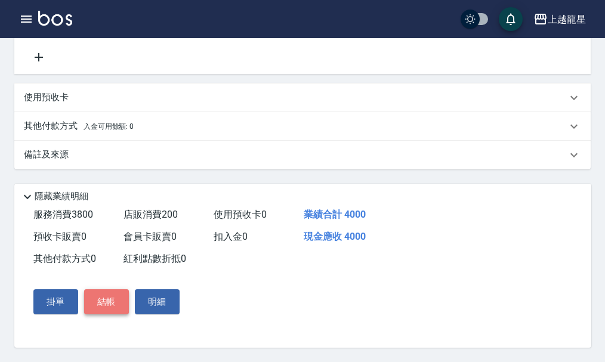
click at [112, 299] on button "結帳" at bounding box center [106, 301] width 45 height 25
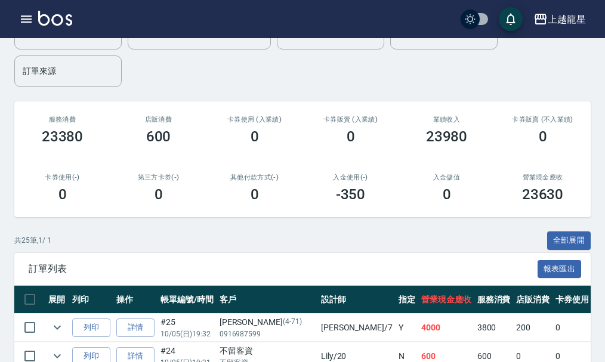
scroll to position [239, 0]
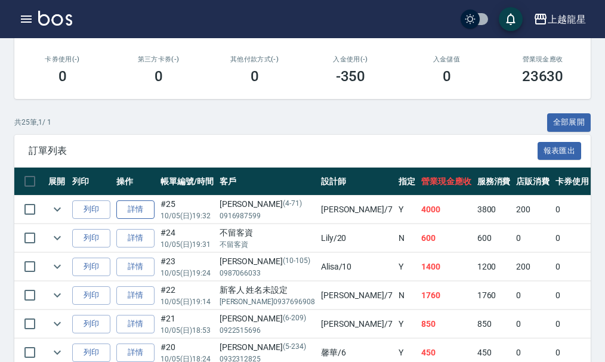
click at [142, 207] on link "詳情" at bounding box center [135, 210] width 38 height 19
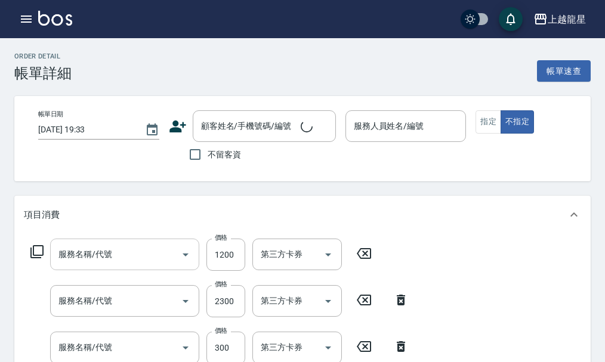
type input "[DATE] 19:32"
type input "雅君-7"
type input "蠟菊護髮(606)"
type input "染髮(400)"
type input "頭皮隔離(608)"
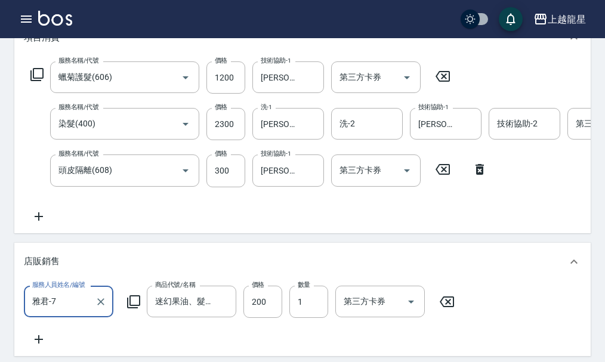
type input "[PERSON_NAME]/0916987599/4-71"
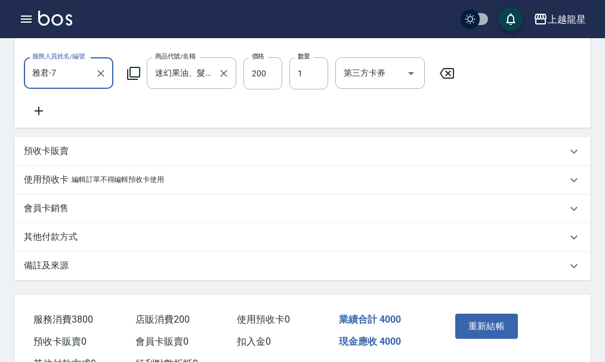
scroll to position [418, 0]
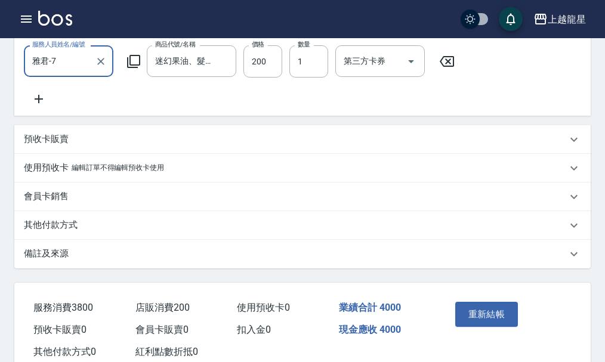
click at [57, 260] on p "備註及來源" at bounding box center [46, 254] width 45 height 13
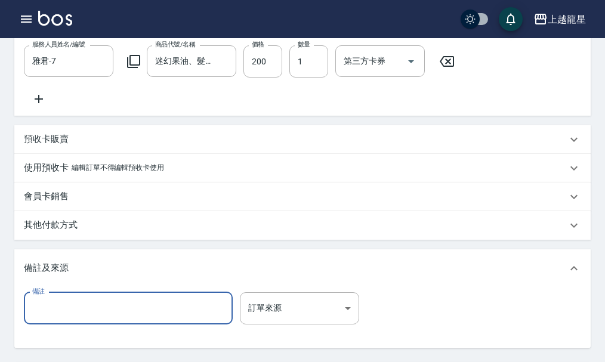
click at [71, 325] on input "備註" at bounding box center [128, 308] width 209 height 32
click at [110, 325] on input "6/66+7/55+3/0+12%0/0" at bounding box center [128, 308] width 209 height 32
click at [32, 325] on input "6/66+7/55+3/0+12%+0/0" at bounding box center [128, 308] width 209 height 32
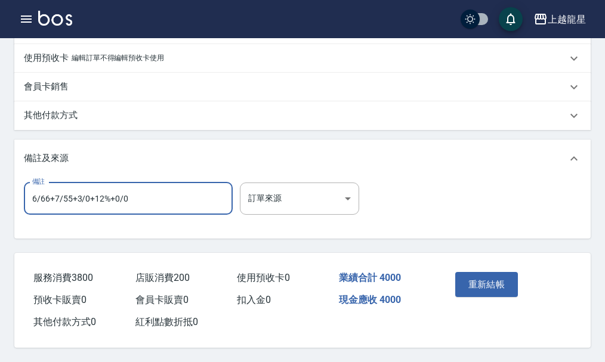
scroll to position [560, 0]
type input "6/66+7/55+3/0+12%+0/0"
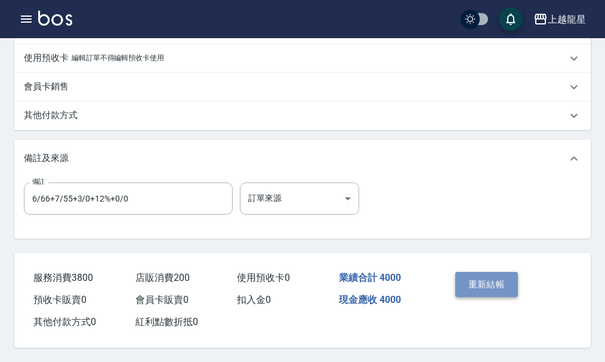
click at [480, 280] on button "重新結帳" at bounding box center [486, 284] width 63 height 25
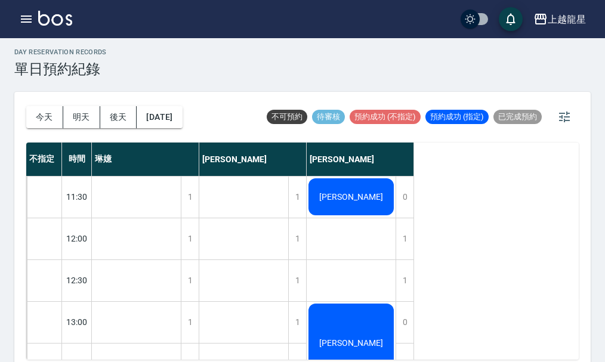
scroll to position [339, 0]
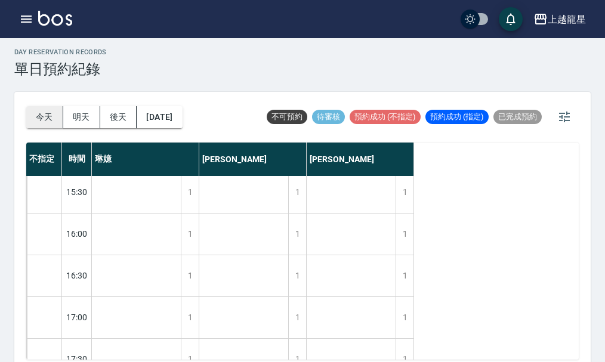
click at [44, 122] on button "今天" at bounding box center [44, 117] width 37 height 22
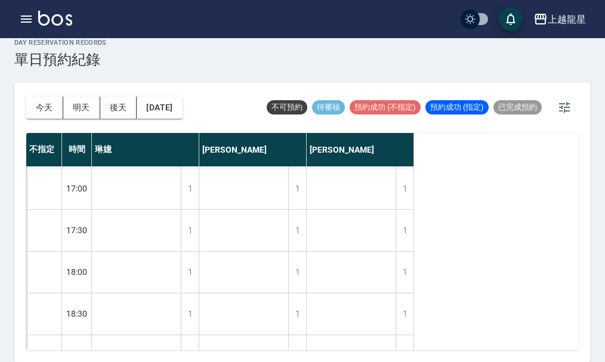
scroll to position [578, 0]
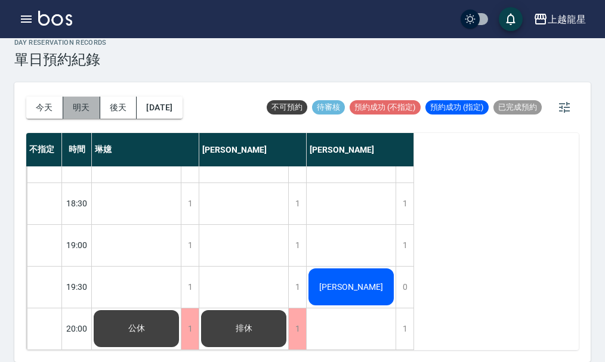
click at [77, 111] on button "明天" at bounding box center [81, 108] width 37 height 22
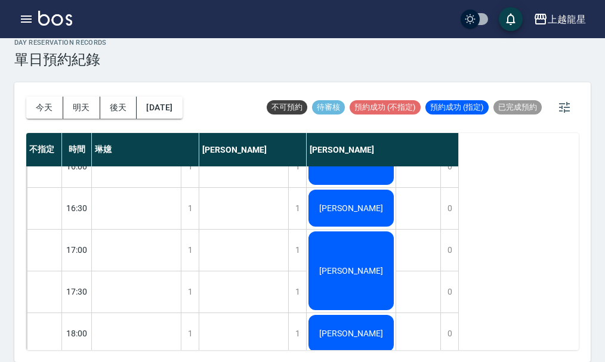
scroll to position [399, 0]
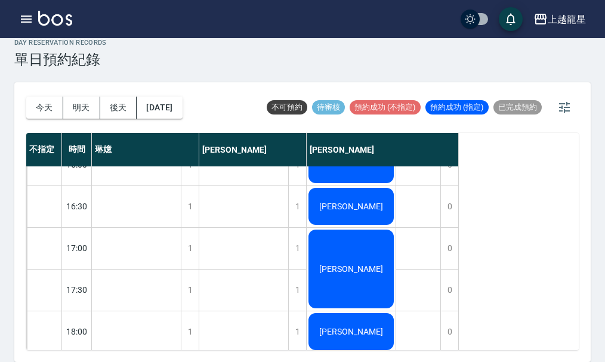
click at [377, 208] on div "鄭思婷" at bounding box center [351, 206] width 89 height 41
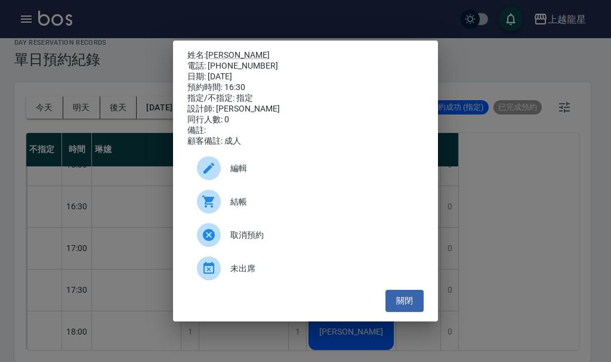
click at [486, 190] on div "姓名: 鄭思婷 電話: 0989137919 日期: 2025/10/06 預約時間: 16:30 指定/不指定: 指定 設計師: 曾雅君 同行人數: 0 備…" at bounding box center [305, 181] width 611 height 362
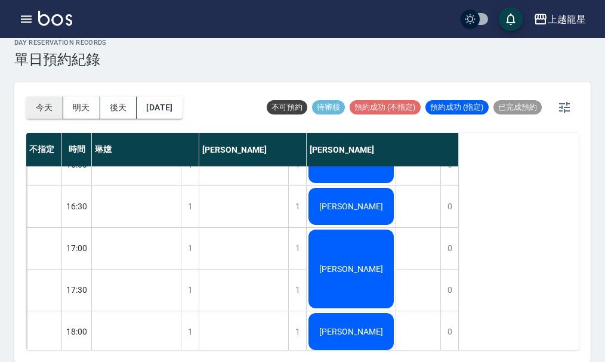
click at [52, 105] on button "今天" at bounding box center [44, 108] width 37 height 22
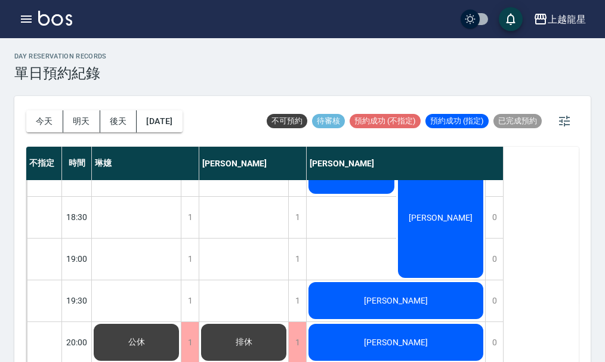
scroll to position [14, 0]
